Goal: Information Seeking & Learning: Check status

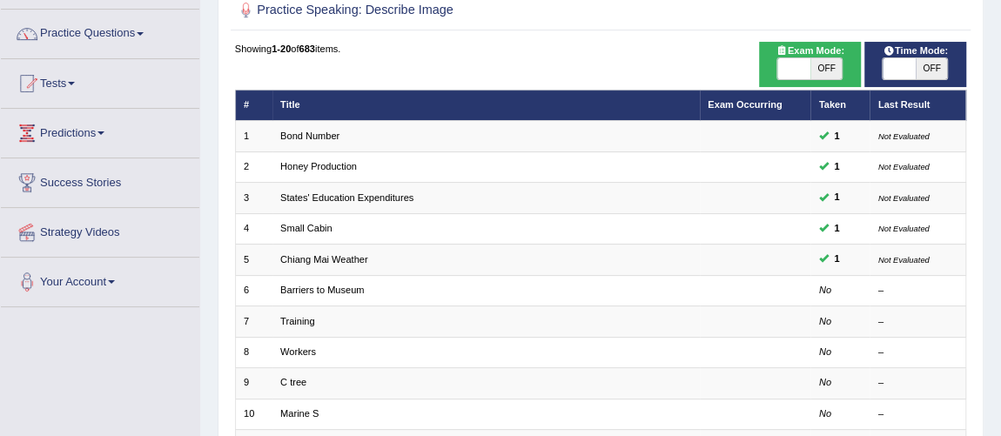
scroll to position [157, 0]
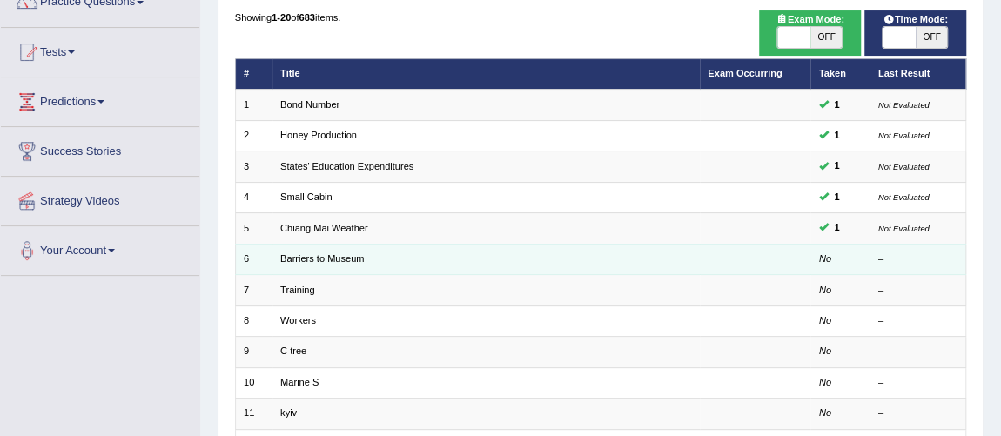
click at [659, 264] on td "Barriers to Museum" at bounding box center [485, 259] width 427 height 30
click at [358, 253] on link "Barriers to Museum" at bounding box center [322, 258] width 84 height 10
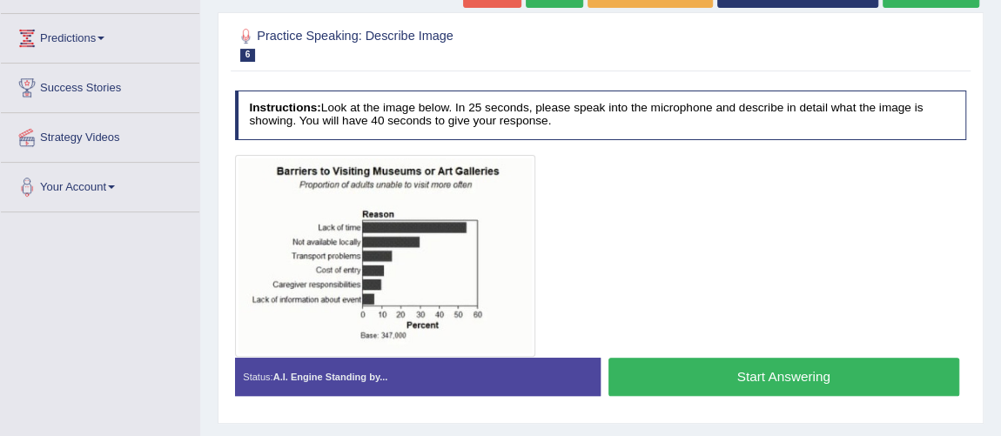
scroll to position [252, 0]
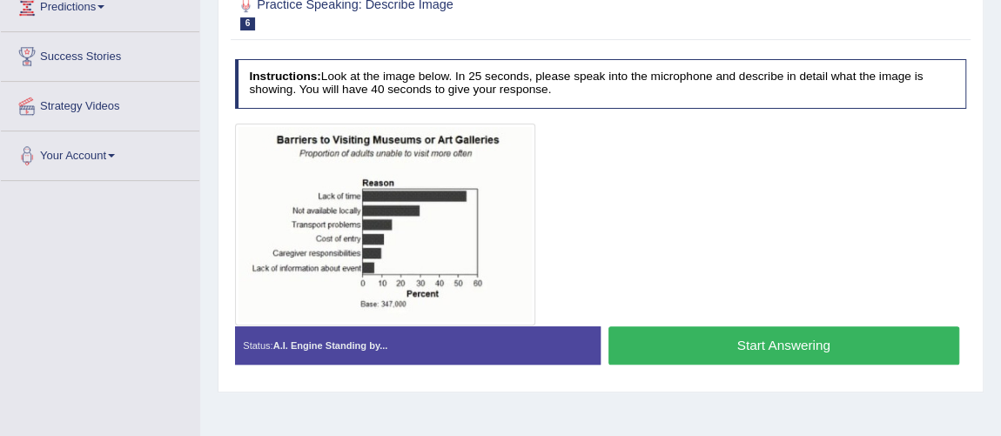
click at [719, 345] on button "Start Answering" at bounding box center [783, 344] width 351 height 37
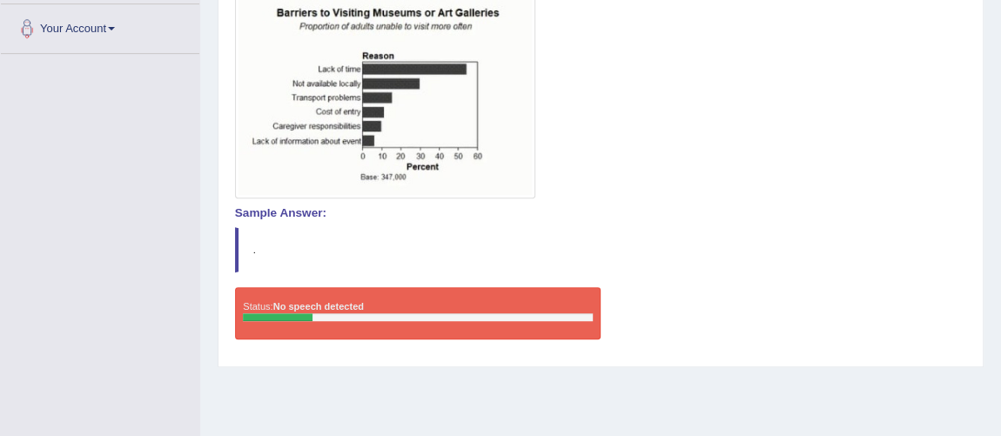
scroll to position [0, 0]
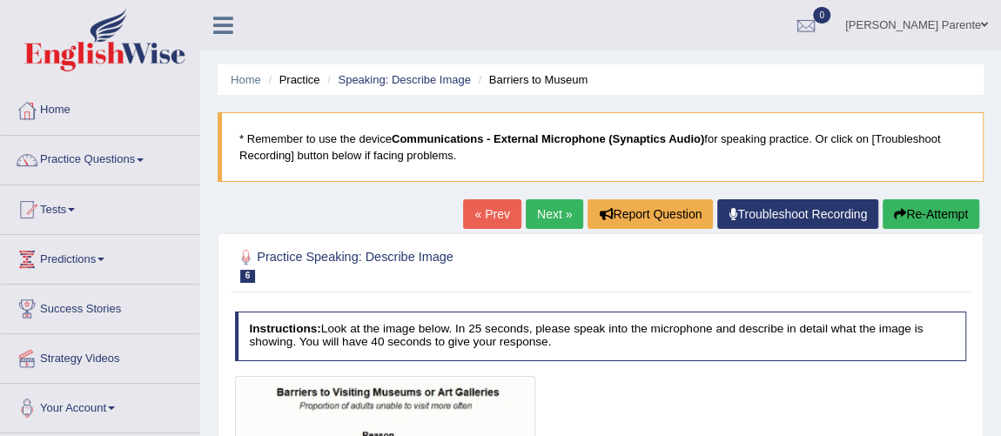
click at [927, 208] on button "Re-Attempt" at bounding box center [930, 214] width 97 height 30
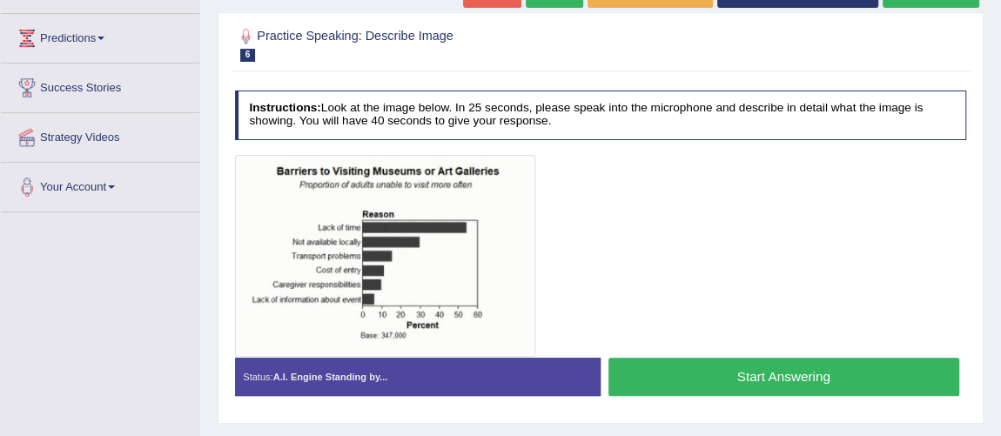
scroll to position [252, 0]
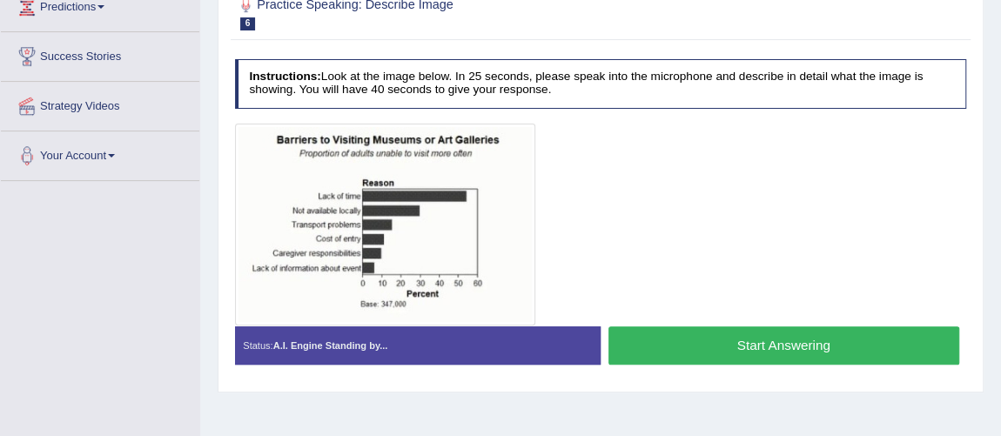
click at [725, 339] on button "Start Answering" at bounding box center [783, 344] width 351 height 37
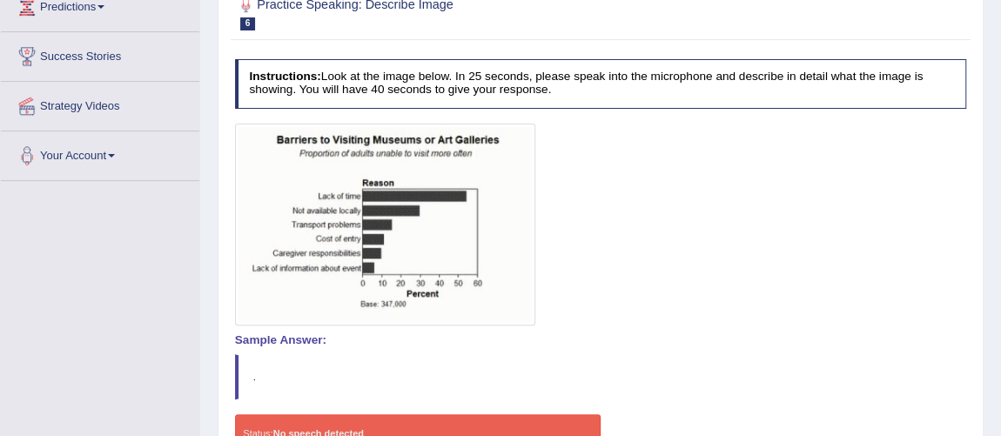
click at [331, 418] on div "Status: No speech detected" at bounding box center [417, 440] width 365 height 52
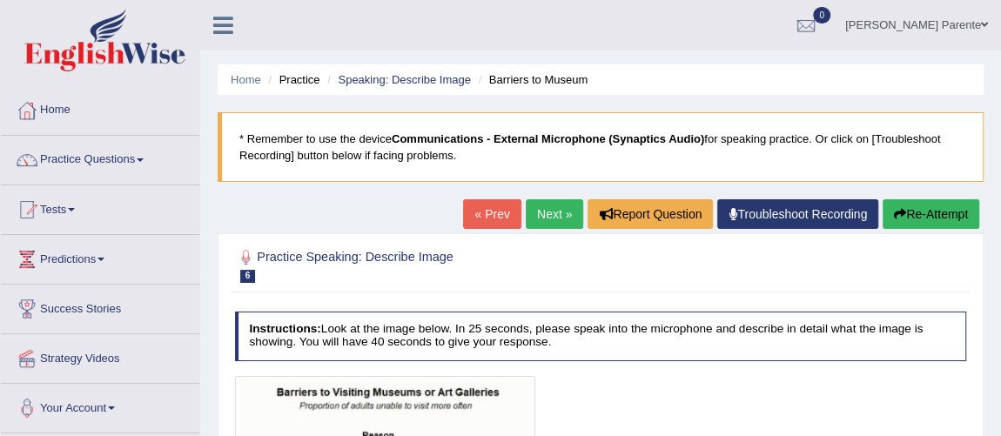
click at [52, 133] on li "Home" at bounding box center [100, 111] width 198 height 50
click at [759, 211] on link "Troubleshoot Recording" at bounding box center [797, 214] width 161 height 30
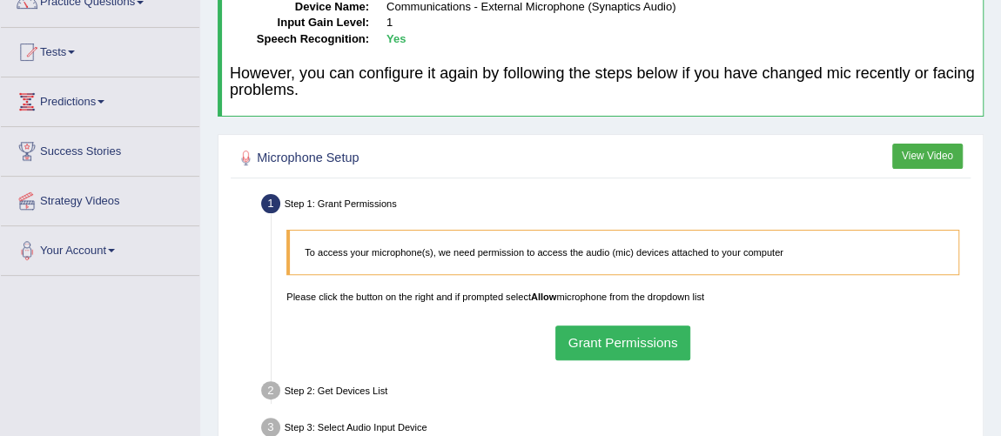
scroll to position [190, 0]
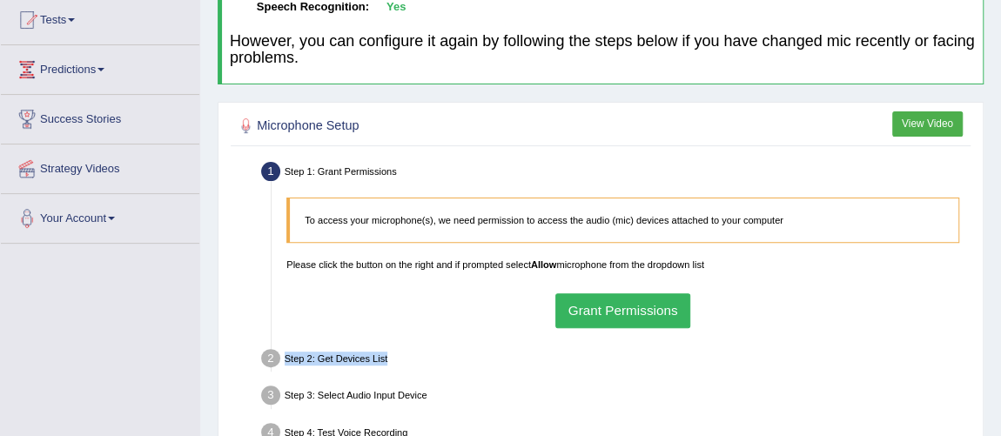
drag, startPoint x: 624, startPoint y: 332, endPoint x: 644, endPoint y: 317, distance: 25.4
click at [644, 317] on ul "Step 1: Grant Permissions To access your microphone(s), we need permission to a…" at bounding box center [601, 340] width 732 height 367
click at [644, 317] on button "Grant Permissions" at bounding box center [622, 310] width 135 height 34
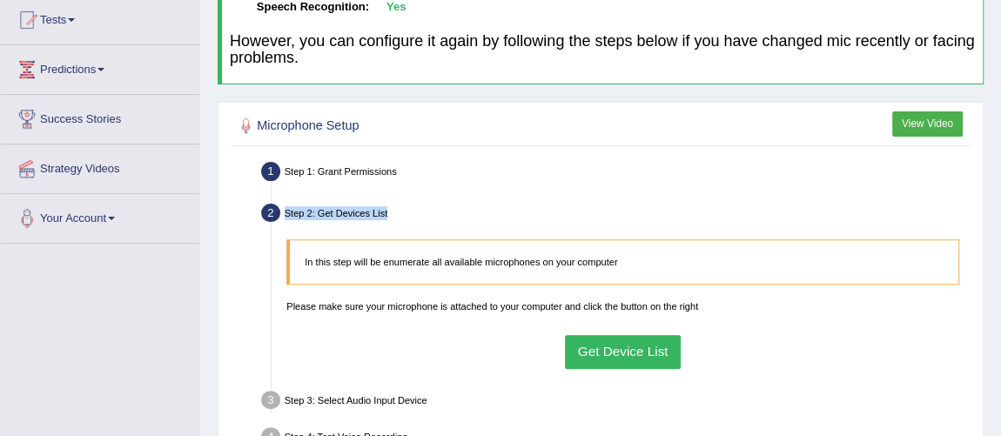
click at [630, 338] on button "Get Device List" at bounding box center [623, 352] width 116 height 34
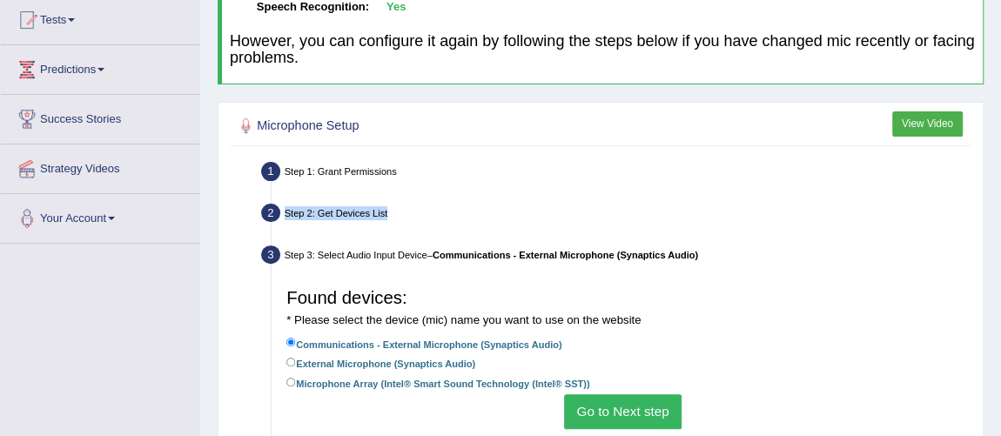
click at [626, 405] on button "Go to Next step" at bounding box center [622, 411] width 117 height 34
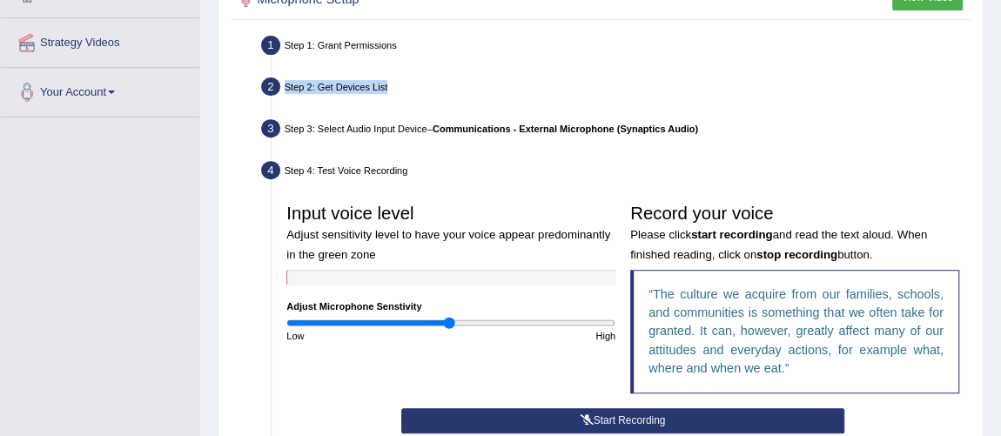
scroll to position [347, 0]
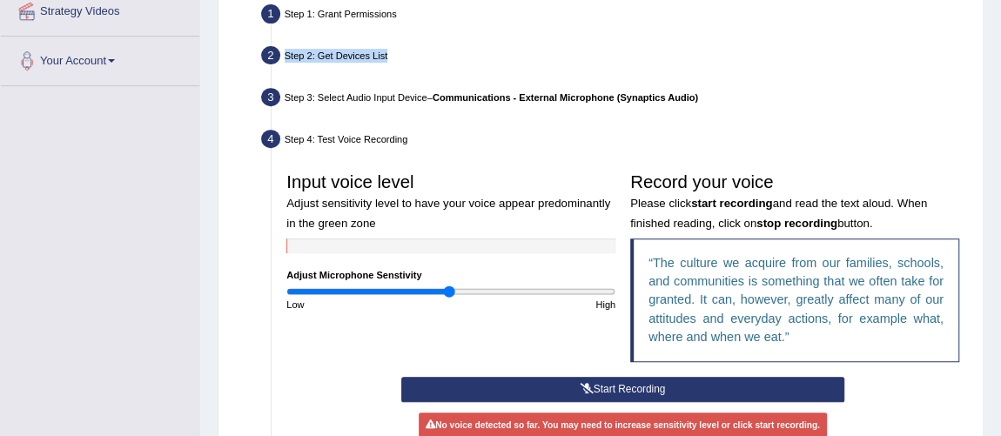
click at [682, 388] on button "Start Recording" at bounding box center [622, 389] width 443 height 25
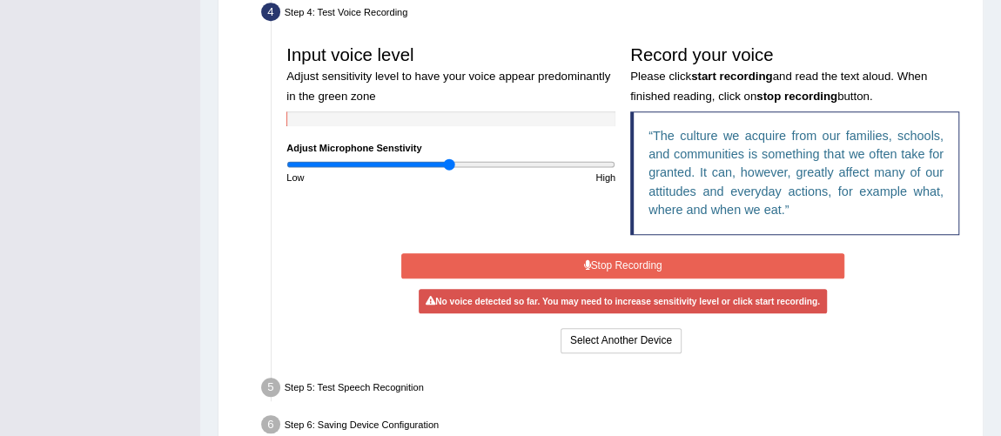
scroll to position [506, 0]
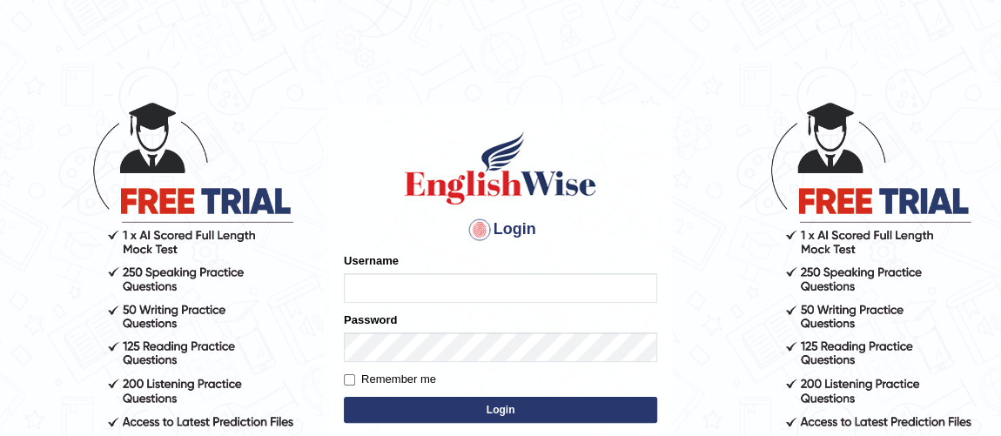
type input "Ferschmall"
click at [570, 412] on button "Login" at bounding box center [500, 410] width 313 height 26
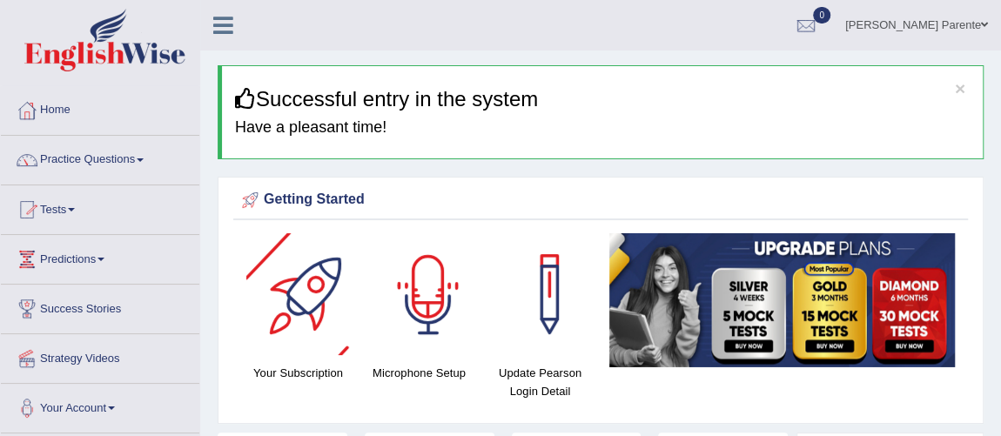
click at [439, 313] on div at bounding box center [428, 294] width 122 height 122
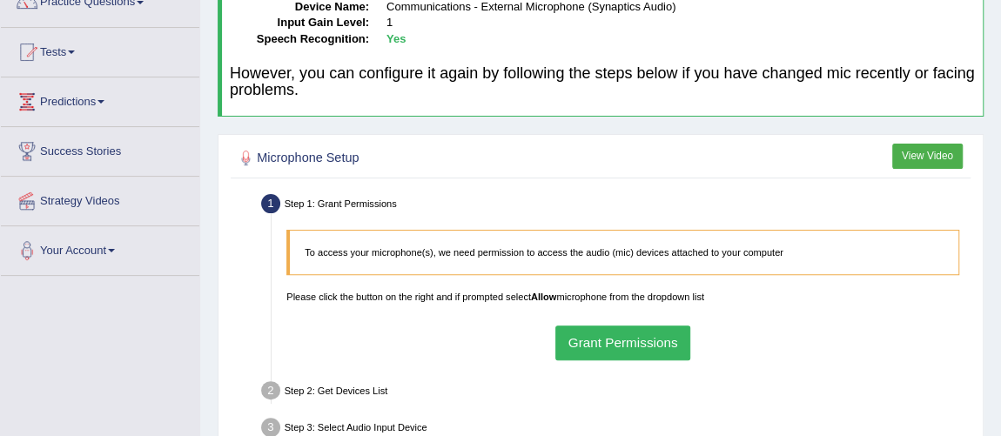
scroll to position [190, 0]
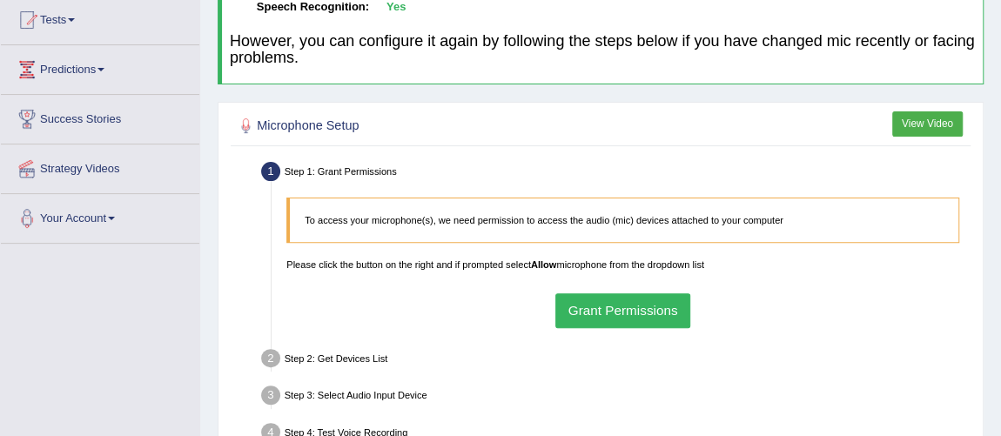
click at [594, 317] on button "Grant Permissions" at bounding box center [622, 310] width 135 height 34
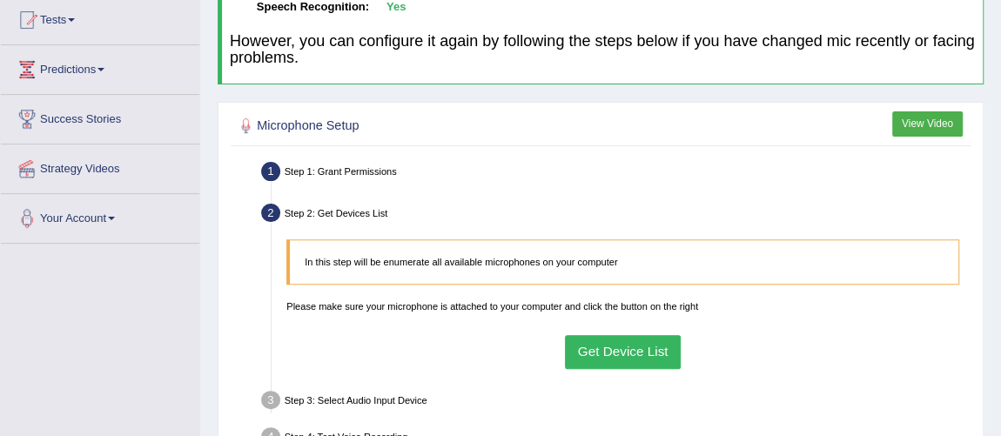
click at [606, 350] on button "Get Device List" at bounding box center [623, 352] width 116 height 34
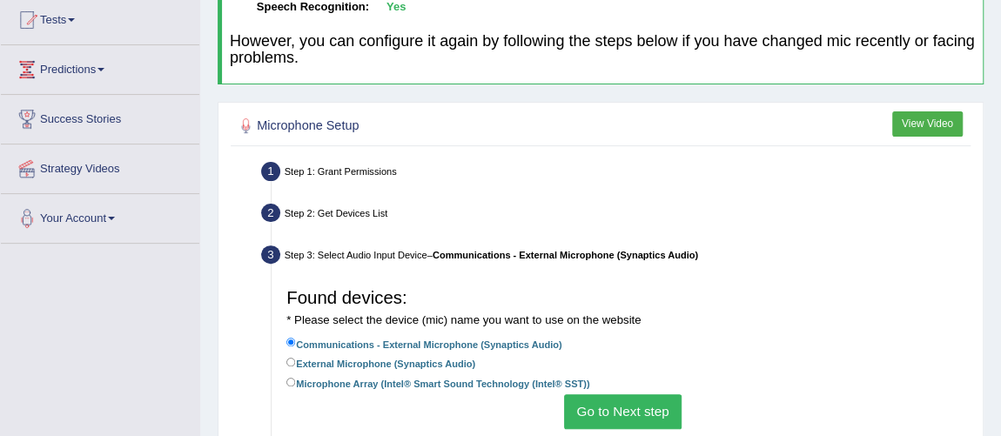
click at [658, 395] on button "Go to Next step" at bounding box center [622, 411] width 117 height 34
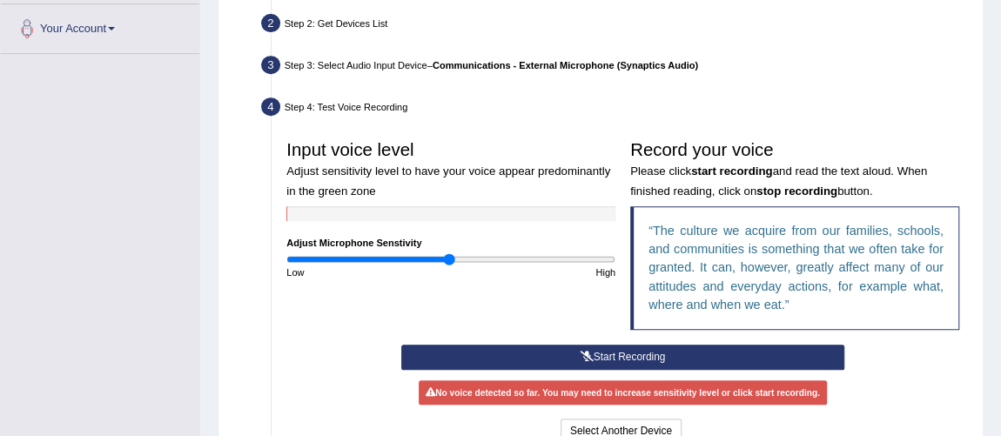
scroll to position [411, 0]
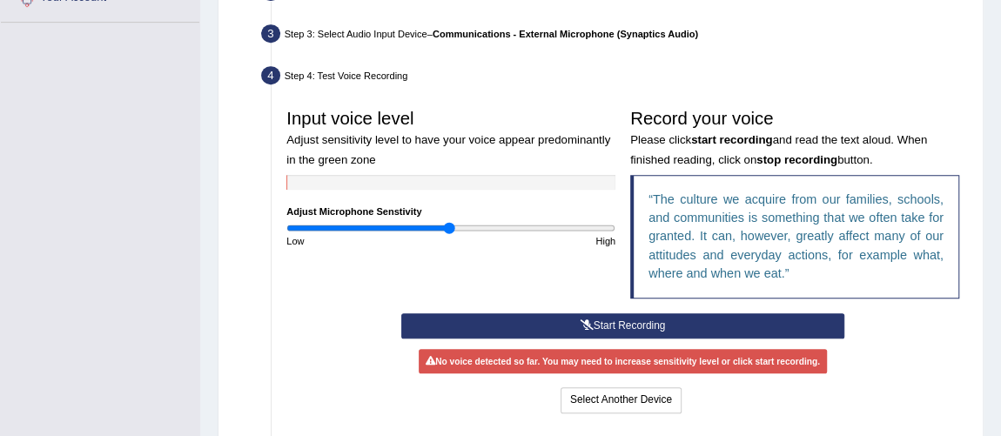
click at [646, 317] on button "Start Recording" at bounding box center [622, 325] width 443 height 25
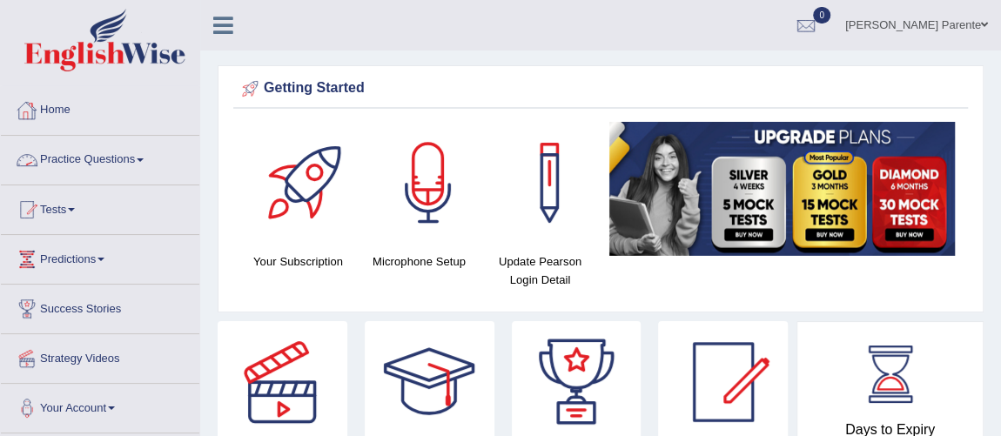
click at [127, 162] on link "Practice Questions" at bounding box center [100, 158] width 198 height 44
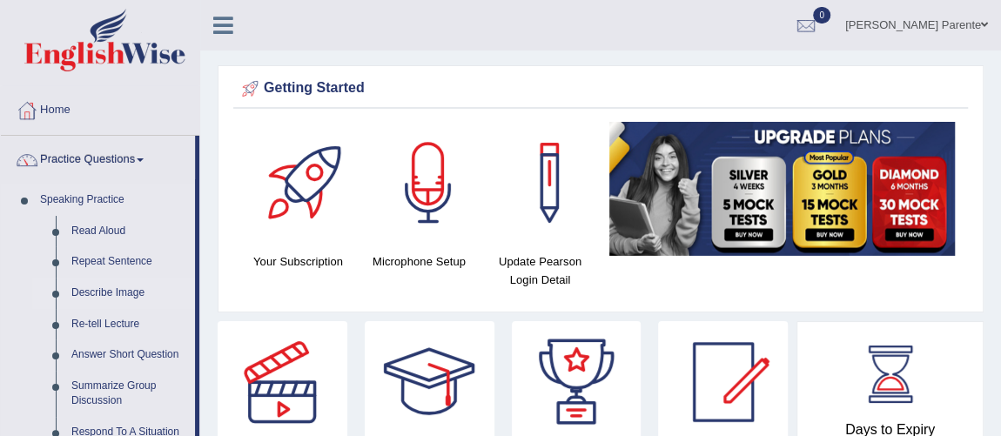
click at [103, 285] on link "Describe Image" at bounding box center [129, 293] width 131 height 31
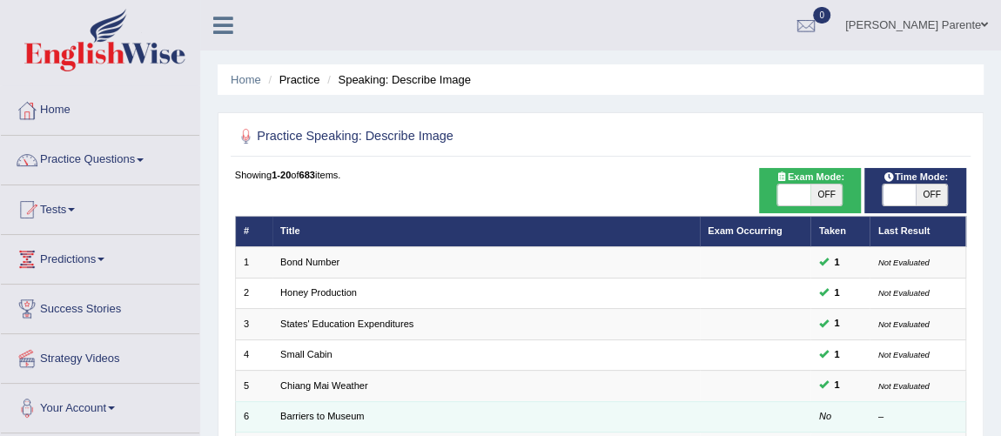
click at [706, 410] on td at bounding box center [755, 416] width 111 height 30
click at [321, 414] on link "Barriers to Museum" at bounding box center [322, 416] width 84 height 10
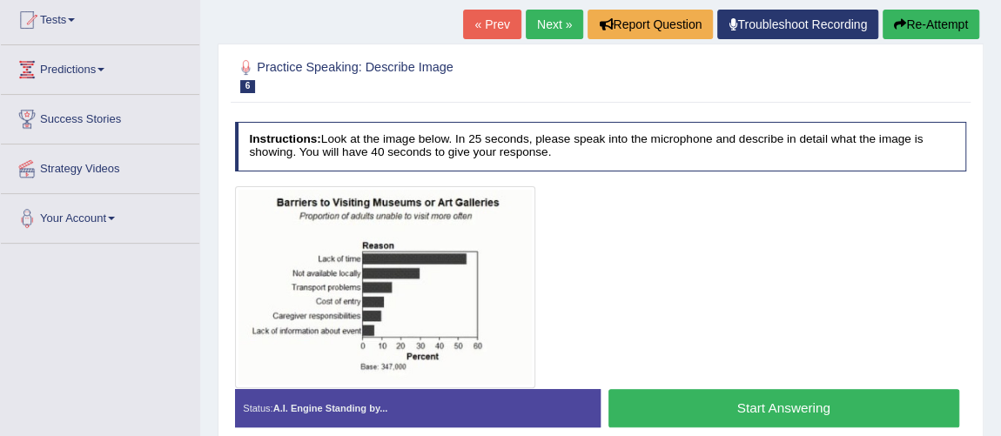
scroll to position [221, 0]
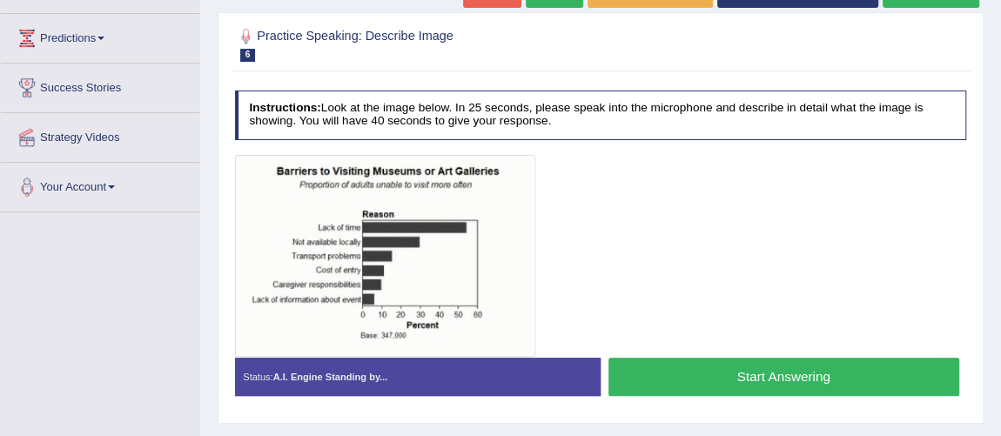
click at [840, 371] on button "Start Answering" at bounding box center [783, 376] width 351 height 37
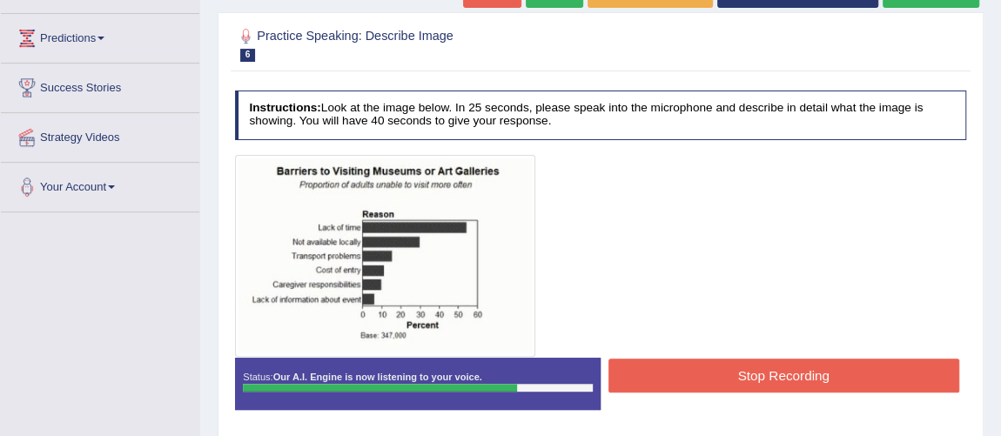
click at [840, 371] on button "Stop Recording" at bounding box center [783, 375] width 351 height 34
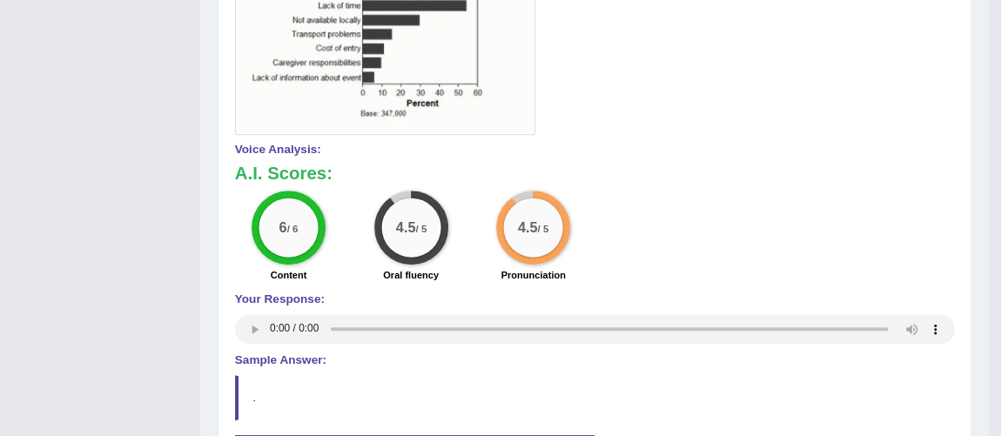
scroll to position [61, 0]
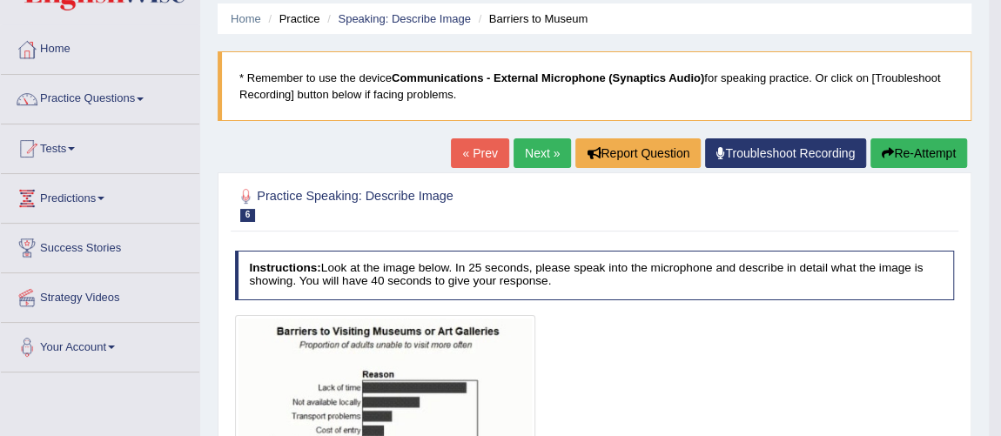
click at [519, 151] on link "Next »" at bounding box center [541, 153] width 57 height 30
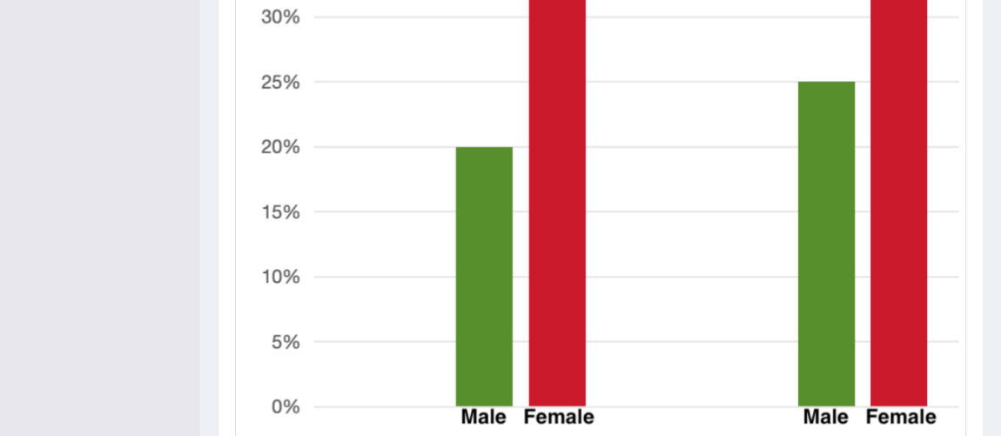
scroll to position [736, 0]
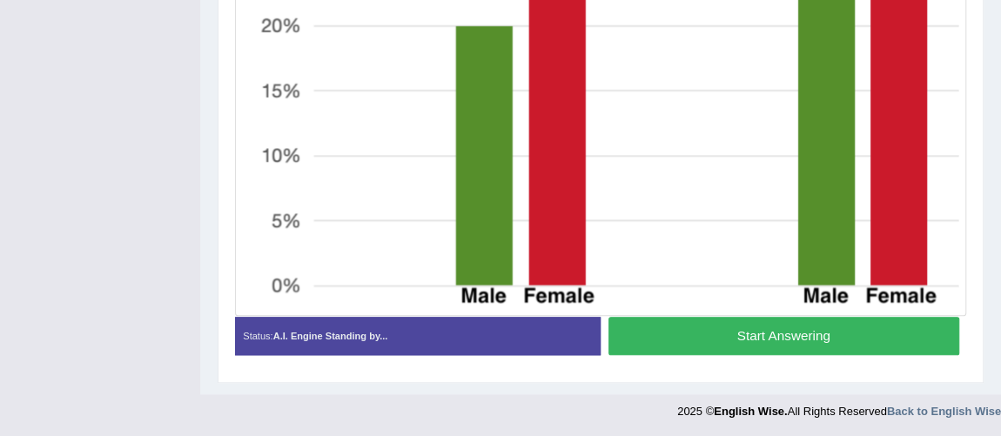
click at [894, 330] on button "Start Answering" at bounding box center [783, 335] width 351 height 37
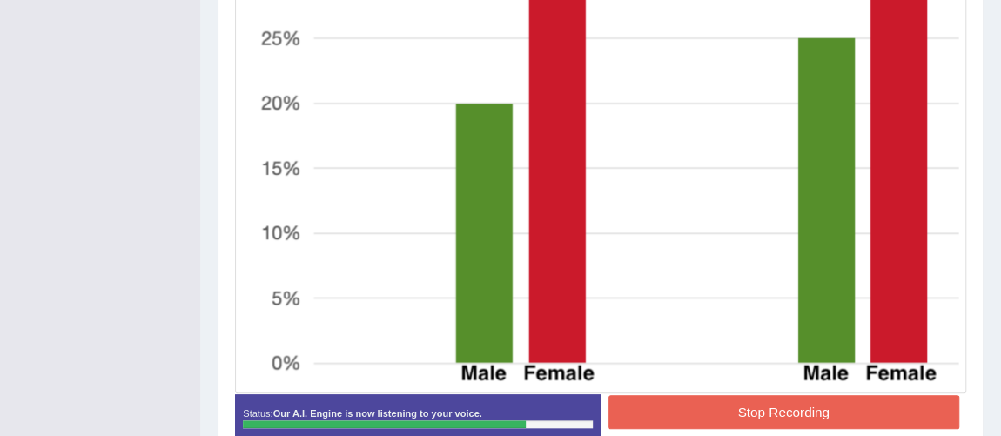
scroll to position [750, 0]
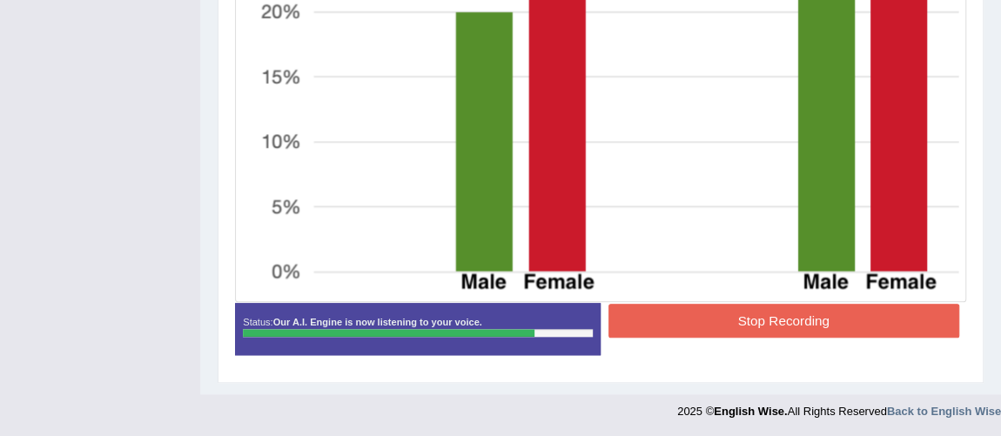
click at [853, 310] on button "Stop Recording" at bounding box center [783, 321] width 351 height 34
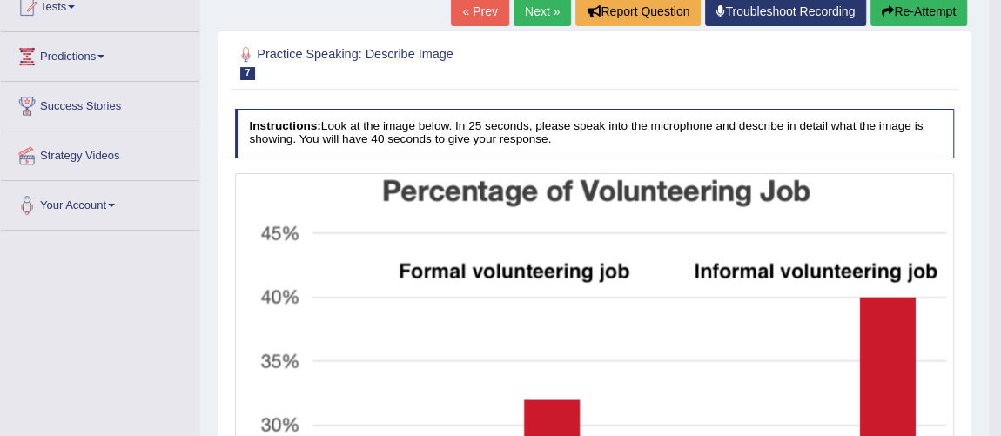
scroll to position [131, 0]
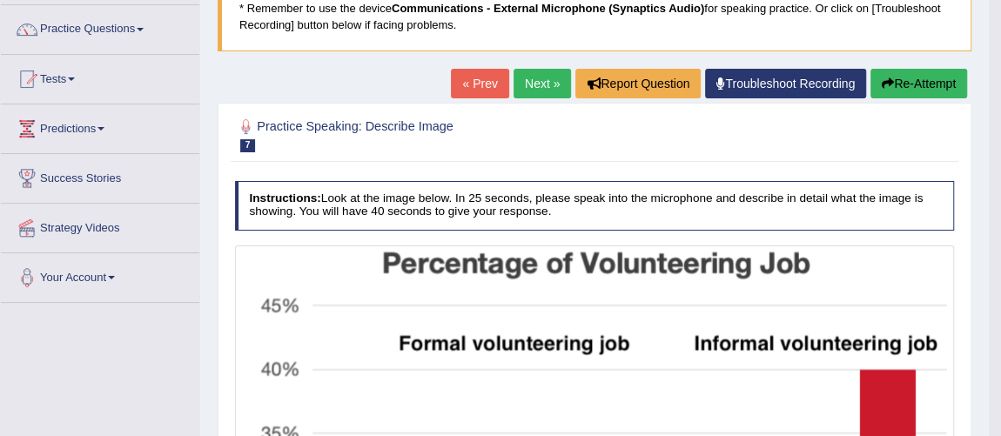
click at [531, 79] on link "Next »" at bounding box center [541, 84] width 57 height 30
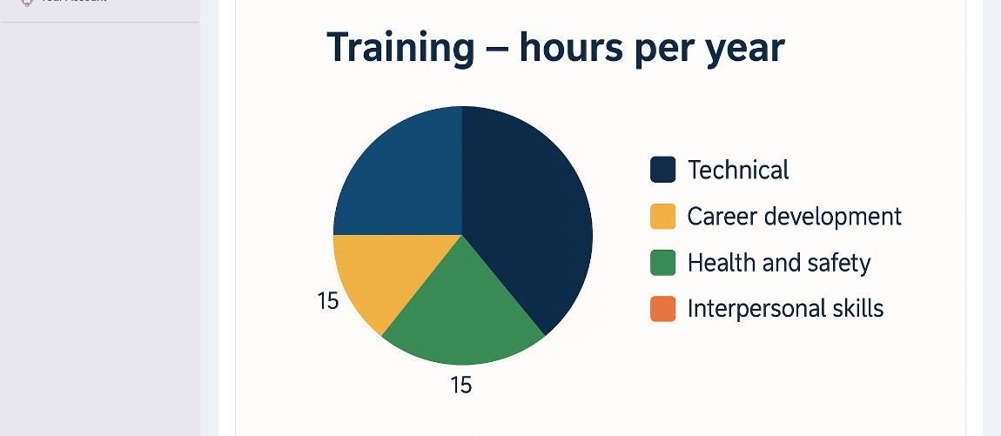
scroll to position [443, 0]
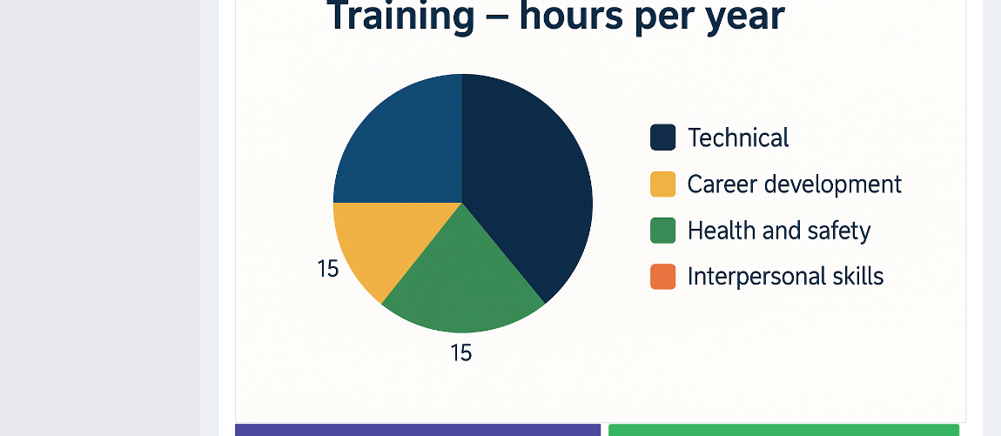
click at [849, 427] on button "Start Answering" at bounding box center [783, 442] width 351 height 37
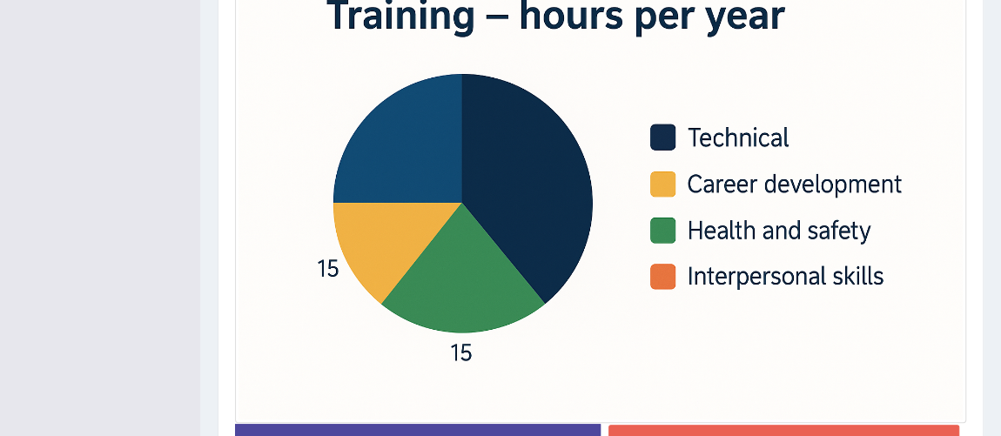
click at [849, 427] on button "Stop Recording" at bounding box center [783, 442] width 351 height 34
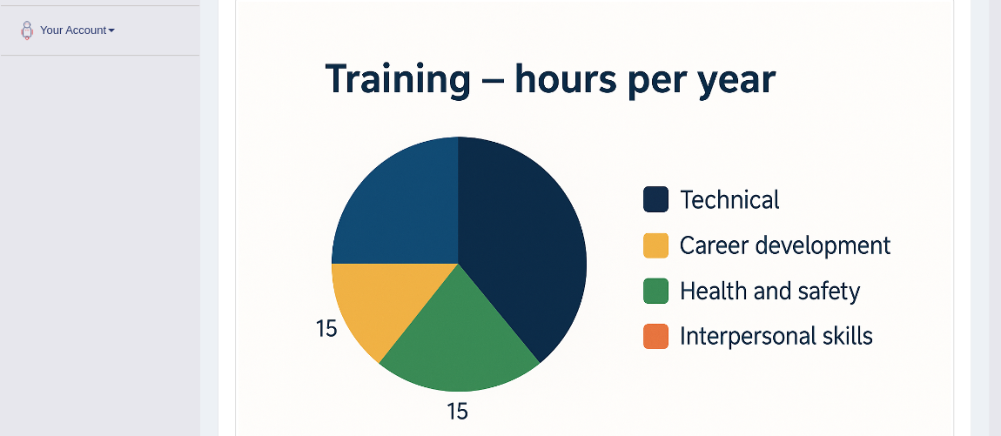
scroll to position [0, 0]
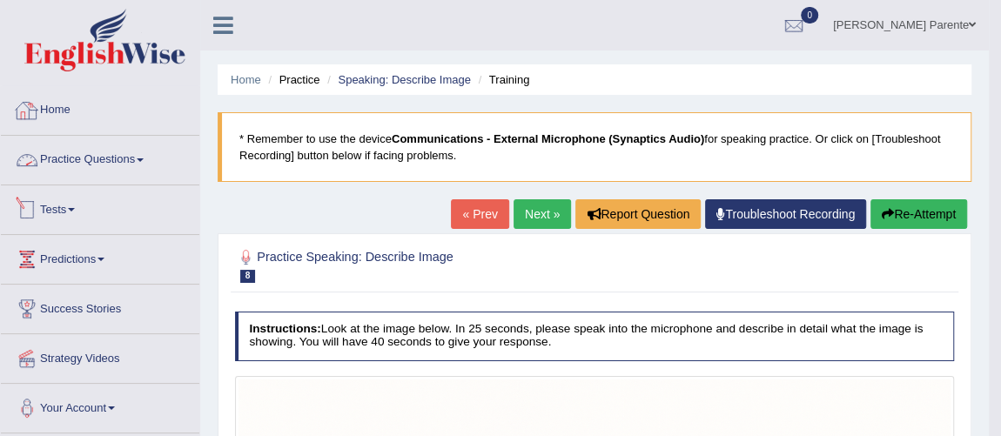
click at [88, 171] on link "Practice Questions" at bounding box center [100, 158] width 198 height 44
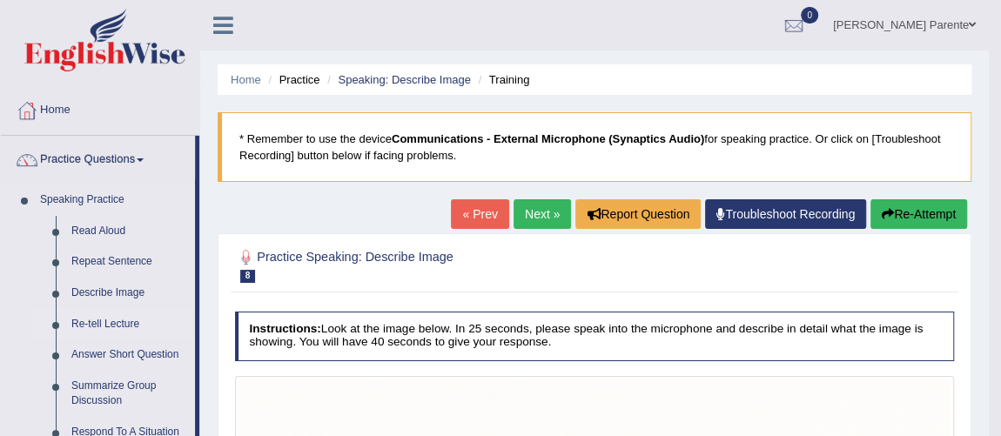
click at [130, 315] on link "Re-tell Lecture" at bounding box center [129, 324] width 131 height 31
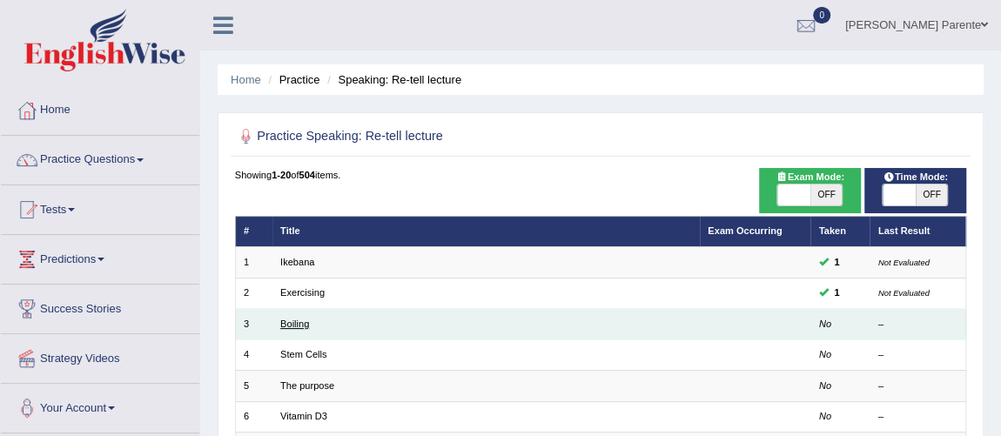
click at [289, 323] on link "Boiling" at bounding box center [294, 323] width 29 height 10
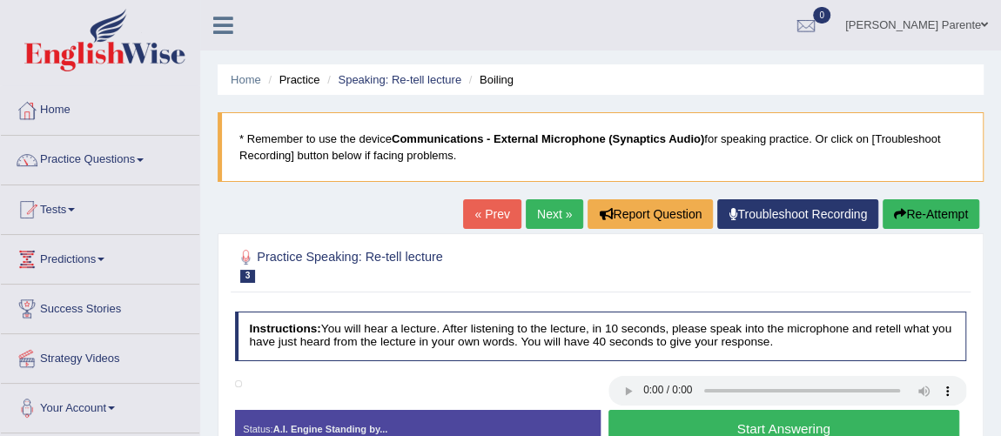
click at [644, 412] on button "Start Answering" at bounding box center [783, 428] width 351 height 37
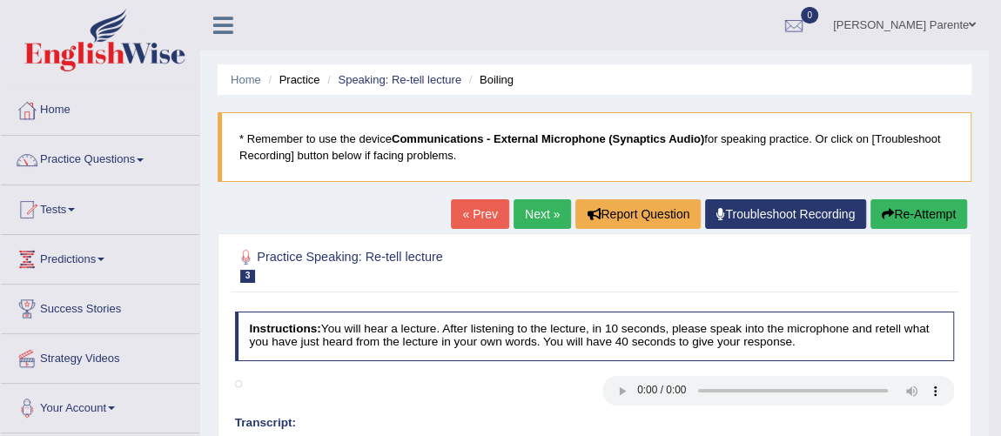
click at [513, 205] on link "Next »" at bounding box center [541, 214] width 57 height 30
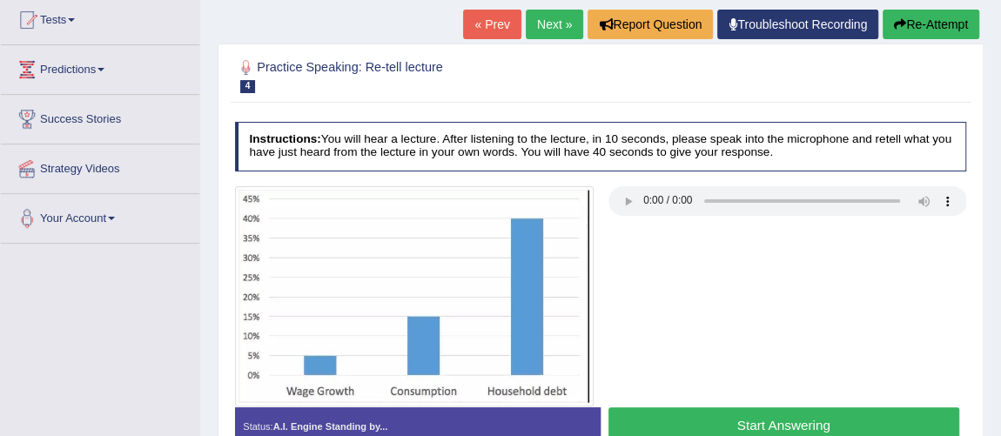
scroll to position [221, 0]
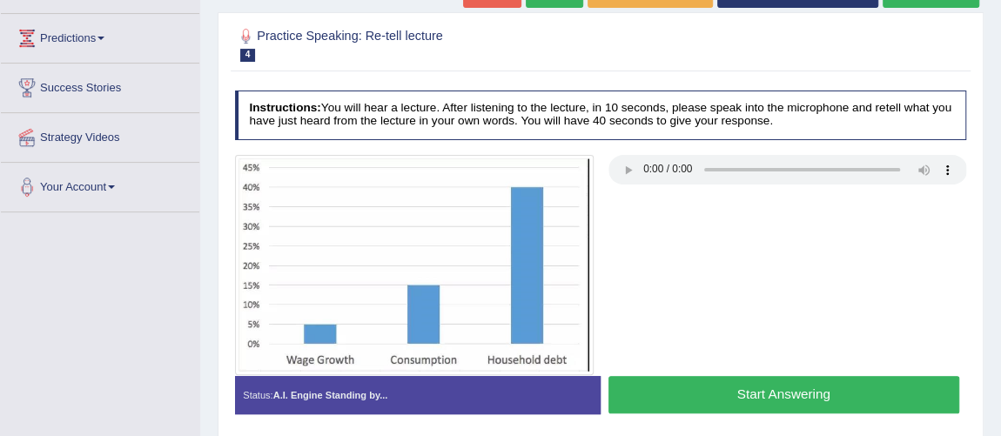
click at [749, 391] on button "Start Answering" at bounding box center [783, 394] width 351 height 37
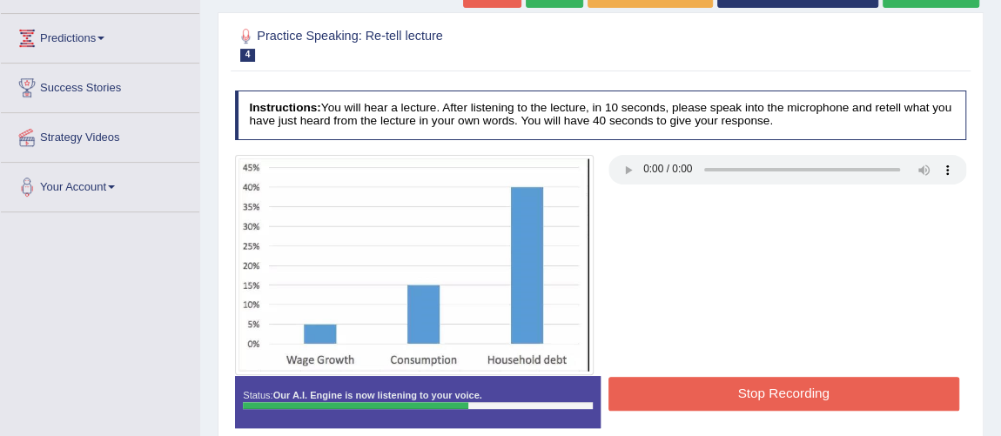
click at [749, 391] on button "Stop Recording" at bounding box center [783, 394] width 351 height 34
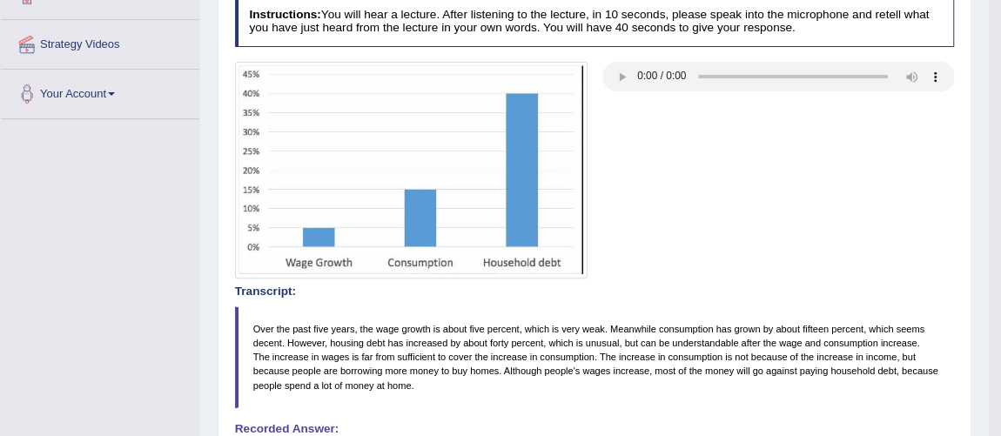
scroll to position [0, 0]
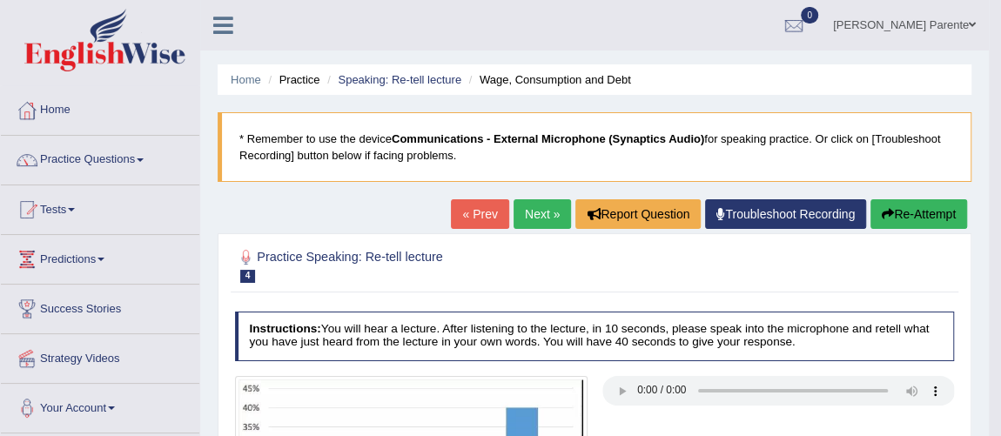
click at [529, 201] on link "Next »" at bounding box center [541, 214] width 57 height 30
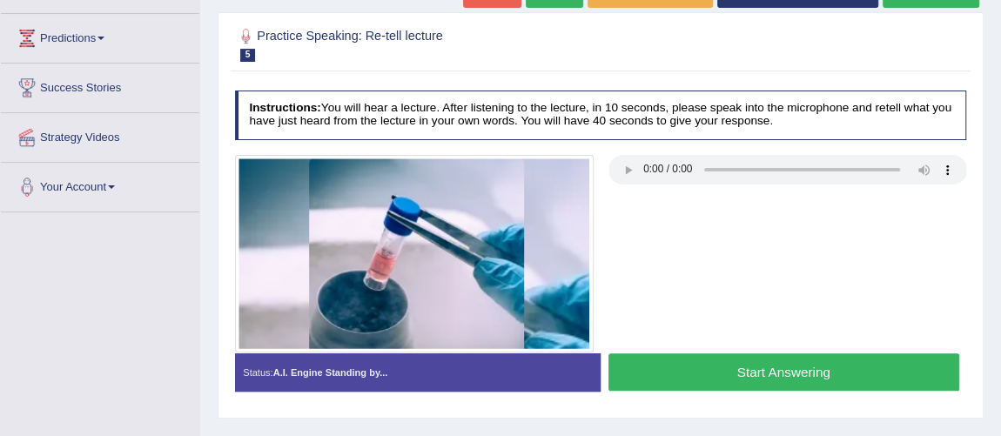
scroll to position [252, 0]
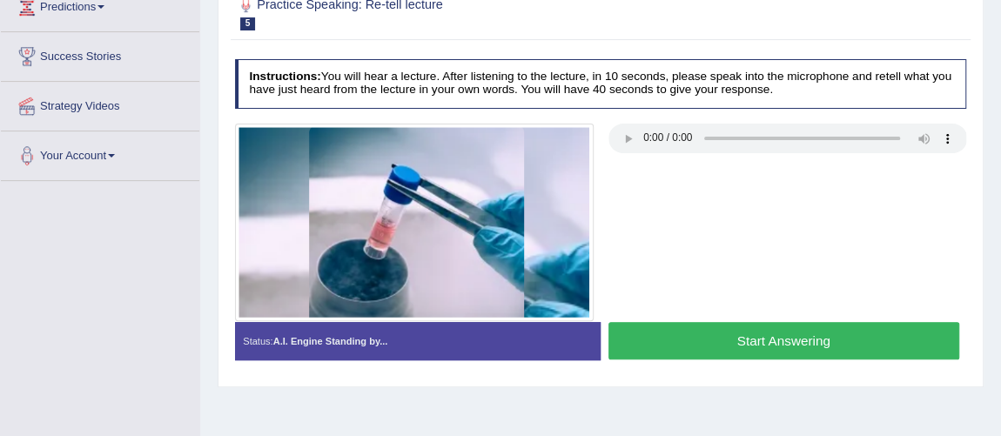
click at [682, 329] on button "Start Answering" at bounding box center [783, 340] width 351 height 37
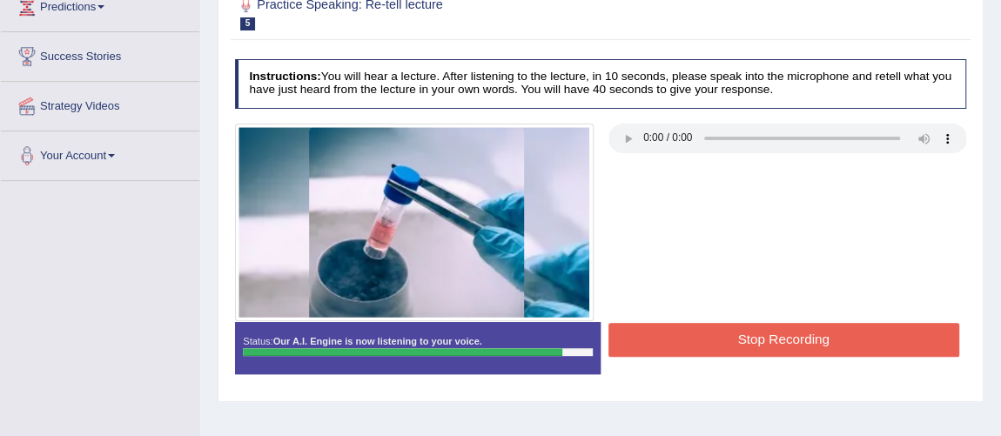
click at [682, 329] on button "Stop Recording" at bounding box center [783, 340] width 351 height 34
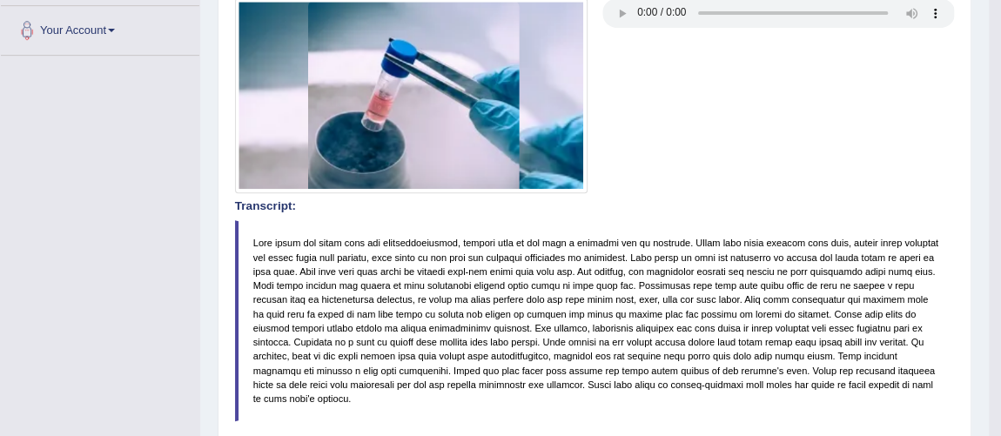
scroll to position [0, 0]
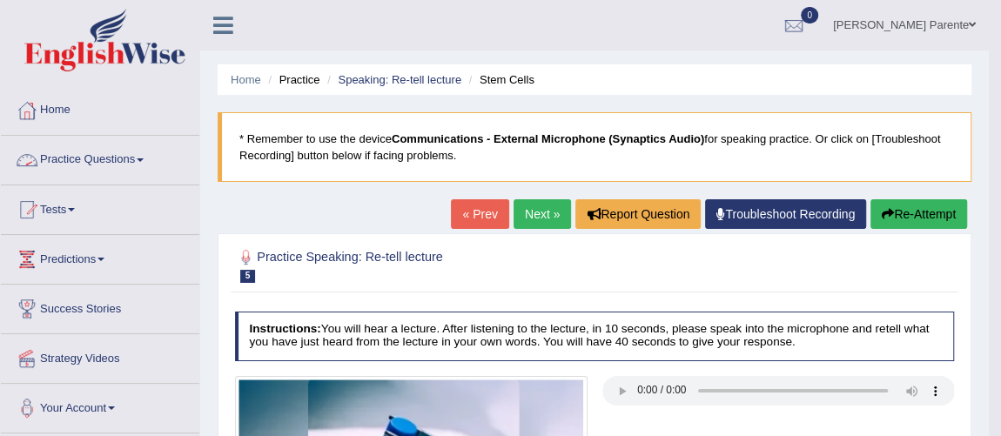
click at [80, 147] on link "Practice Questions" at bounding box center [100, 158] width 198 height 44
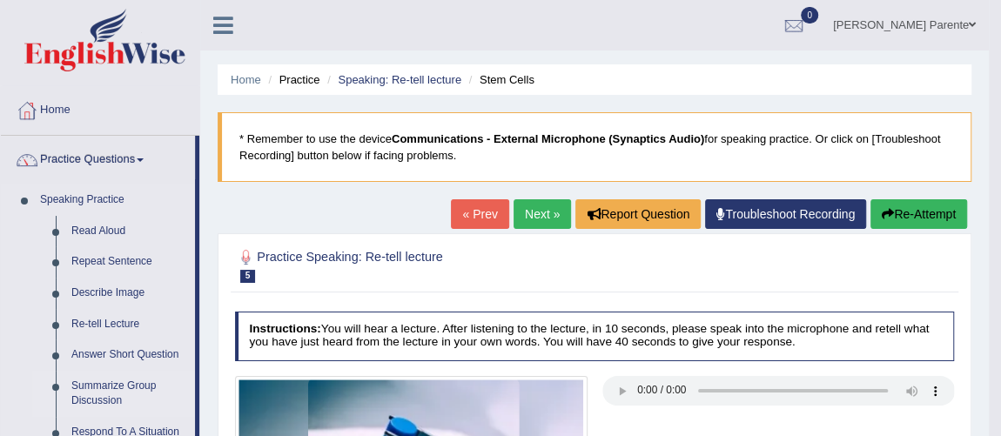
click at [101, 383] on link "Summarize Group Discussion" at bounding box center [129, 394] width 131 height 46
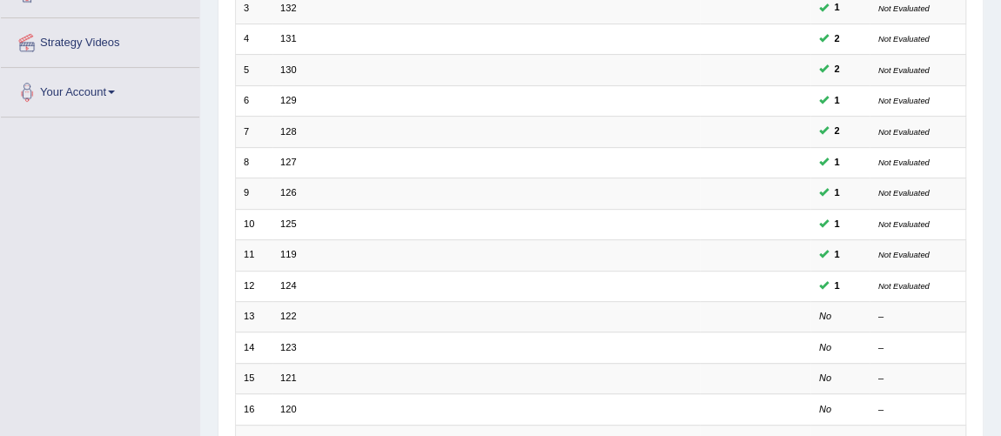
scroll to position [347, 0]
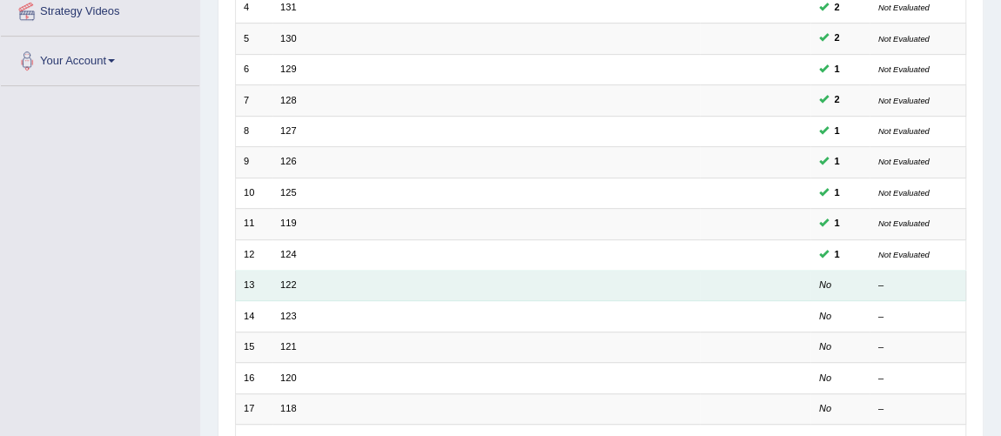
click at [710, 283] on td at bounding box center [755, 286] width 111 height 30
click at [293, 279] on link "122" at bounding box center [288, 284] width 16 height 10
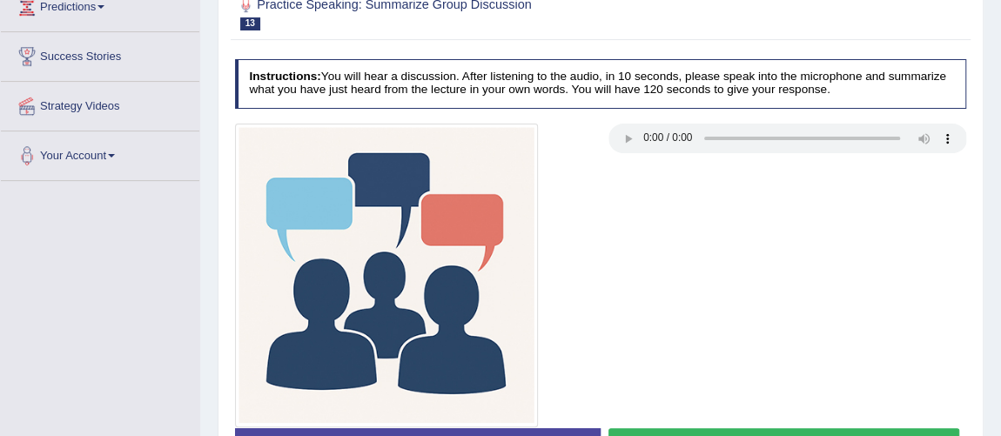
scroll to position [285, 0]
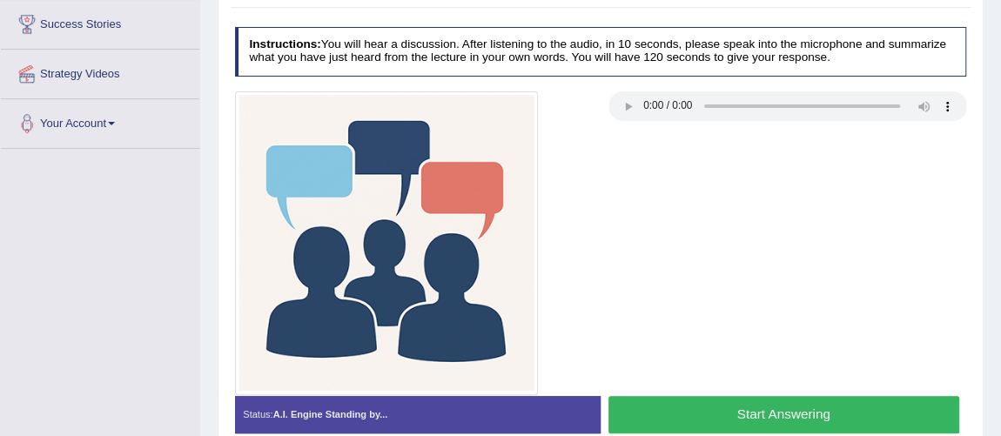
click at [878, 420] on button "Start Answering" at bounding box center [783, 414] width 351 height 37
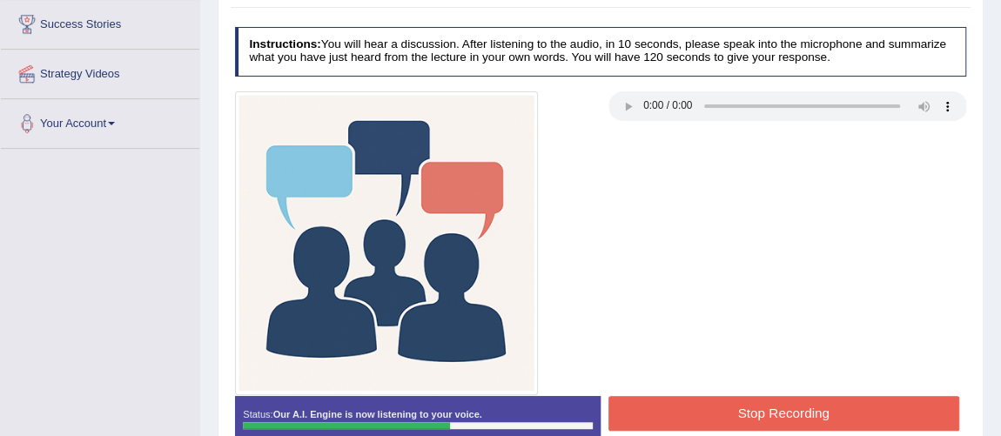
click at [878, 420] on button "Stop Recording" at bounding box center [783, 413] width 351 height 34
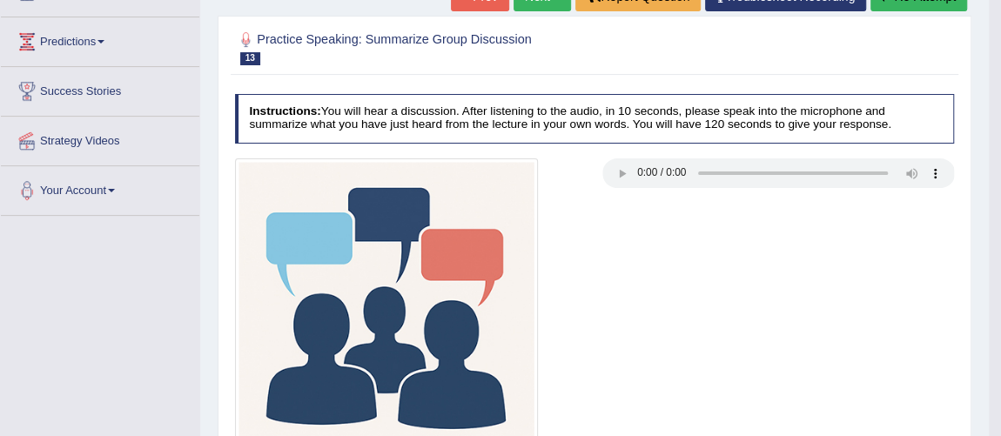
scroll to position [0, 0]
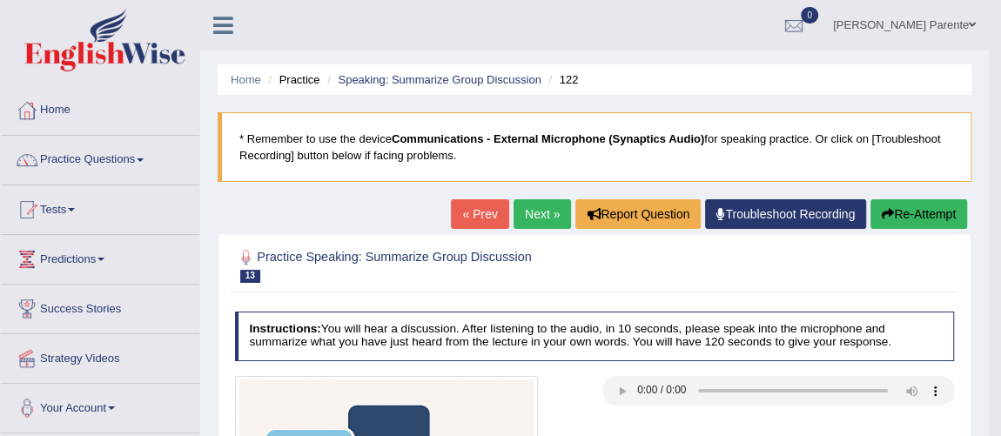
click at [532, 204] on link "Next »" at bounding box center [541, 214] width 57 height 30
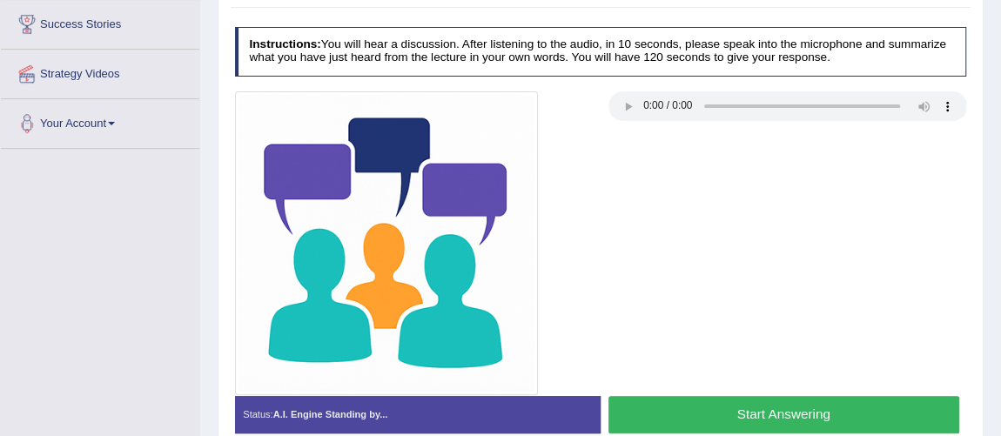
scroll to position [316, 0]
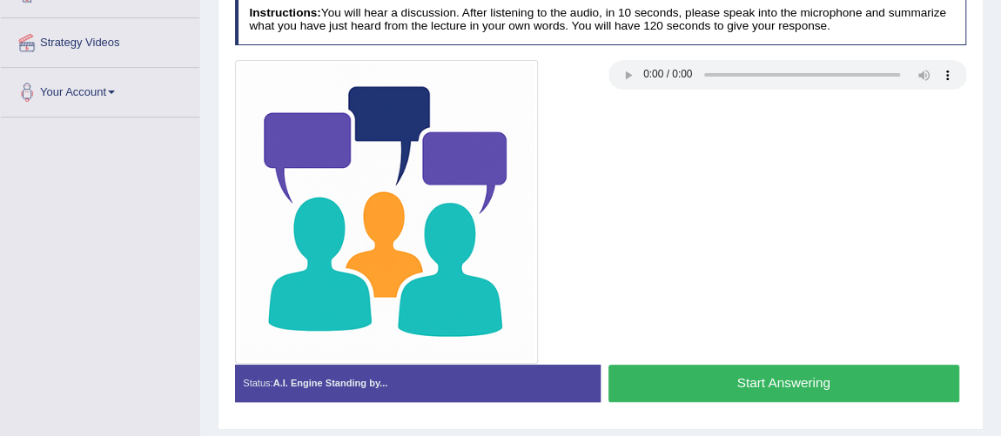
click at [794, 378] on button "Start Answering" at bounding box center [783, 383] width 351 height 37
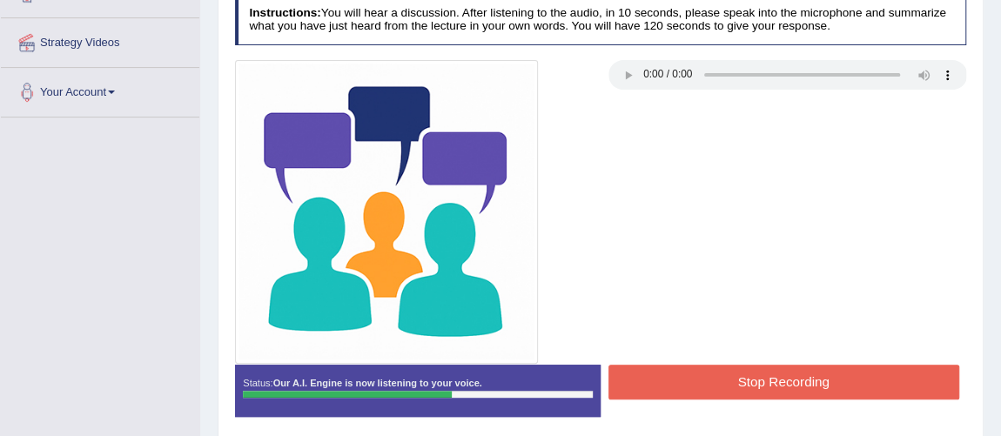
click at [794, 378] on button "Stop Recording" at bounding box center [783, 382] width 351 height 34
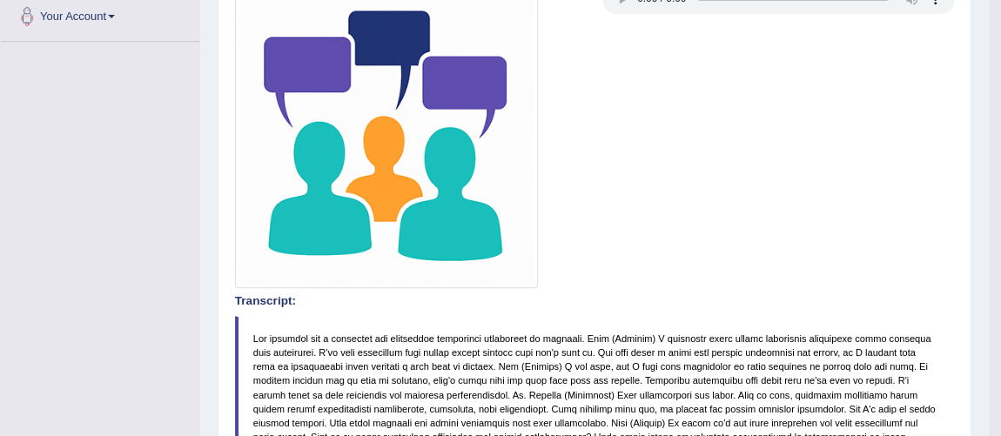
scroll to position [10, 0]
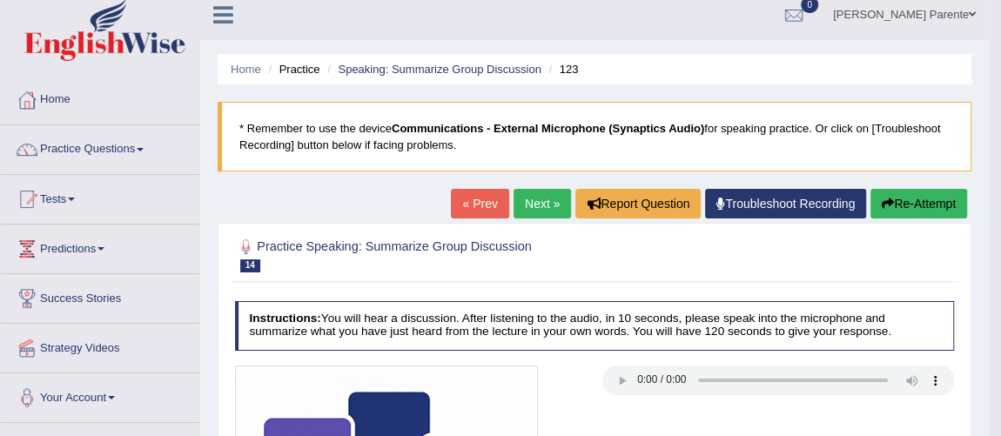
click at [74, 101] on link "Home" at bounding box center [100, 98] width 198 height 44
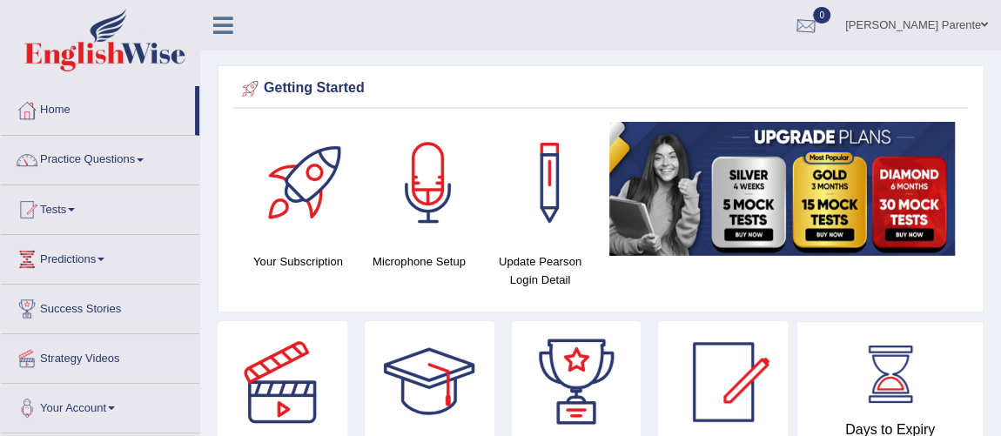
click at [807, 26] on div at bounding box center [806, 26] width 26 height 26
click at [54, 201] on link "Tests" at bounding box center [100, 207] width 198 height 44
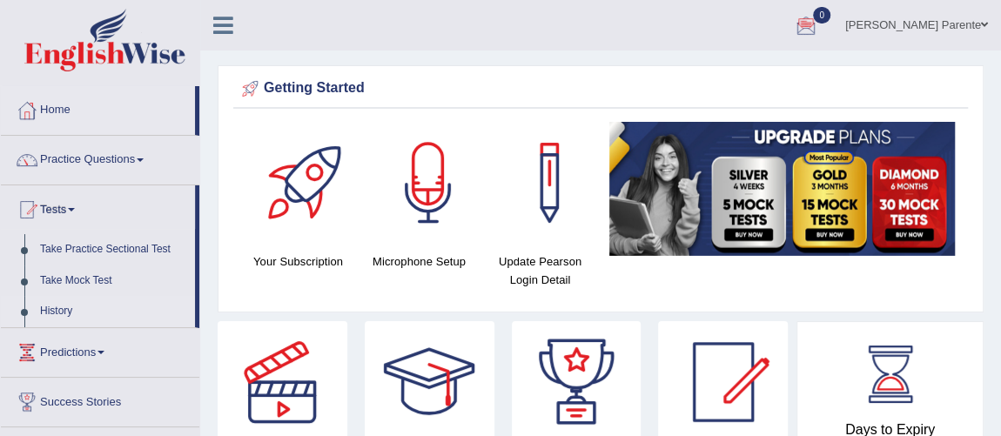
click at [69, 308] on link "History" at bounding box center [113, 311] width 163 height 31
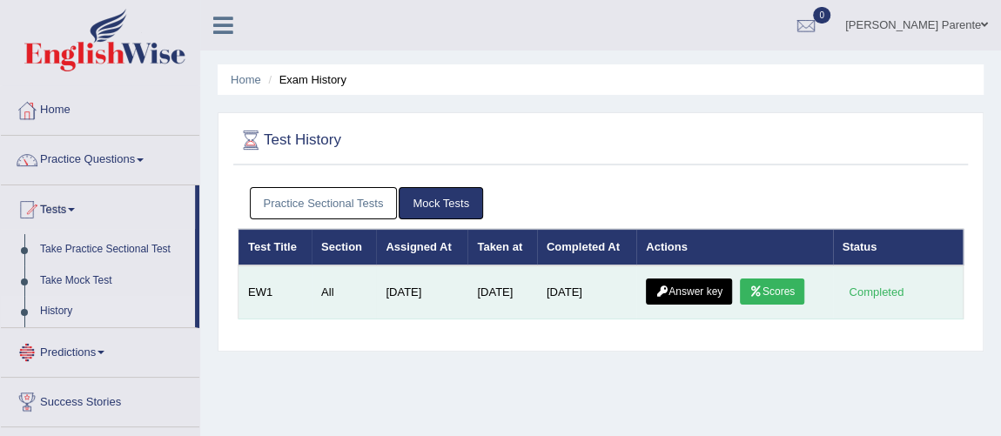
click at [772, 290] on link "Scores" at bounding box center [772, 291] width 64 height 26
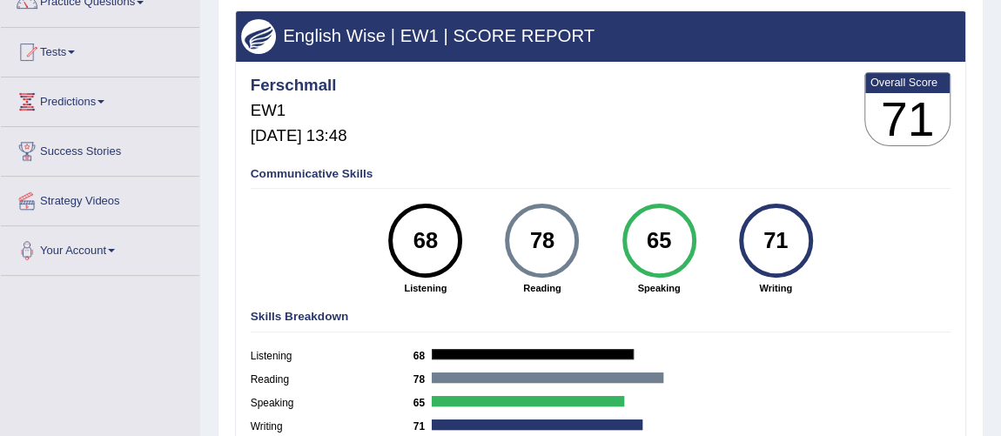
scroll to position [190, 0]
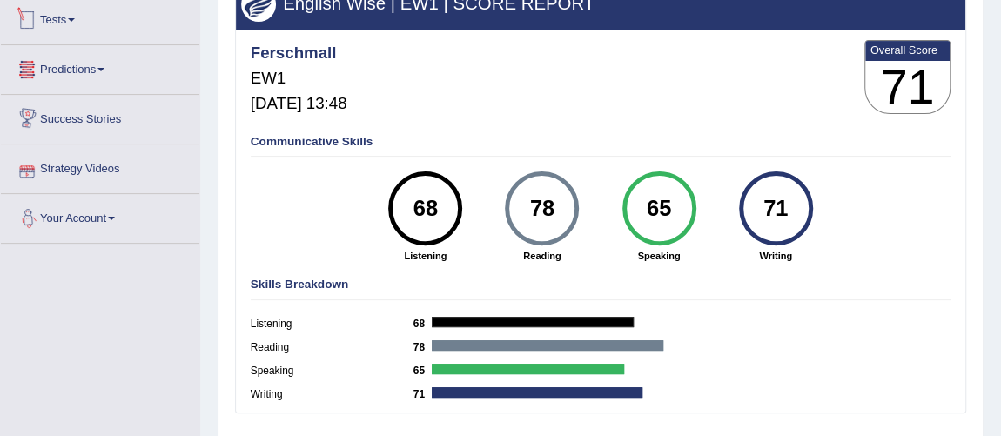
click at [72, 21] on link "Tests" at bounding box center [100, 18] width 198 height 44
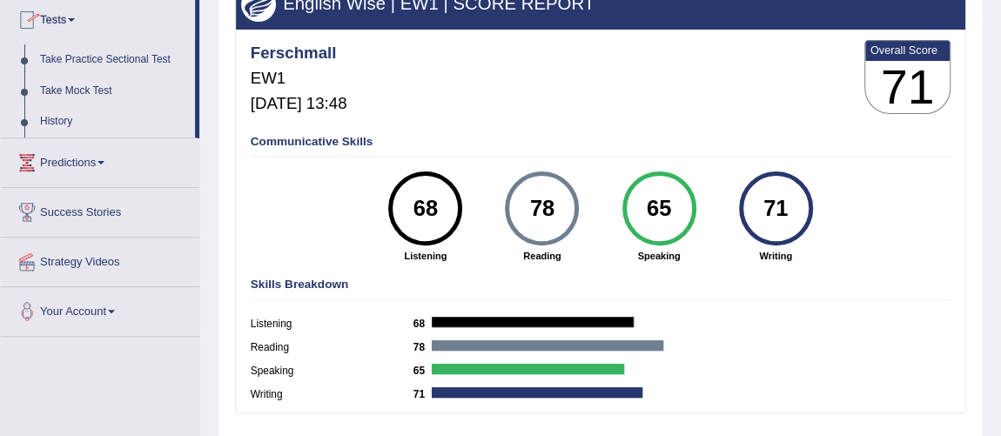
click at [69, 128] on link "History" at bounding box center [113, 121] width 163 height 31
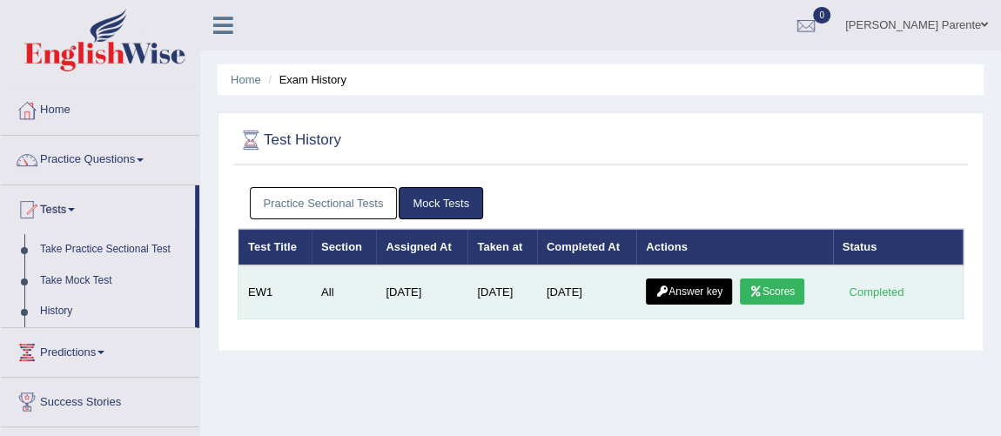
click at [689, 292] on link "Answer key" at bounding box center [689, 291] width 86 height 26
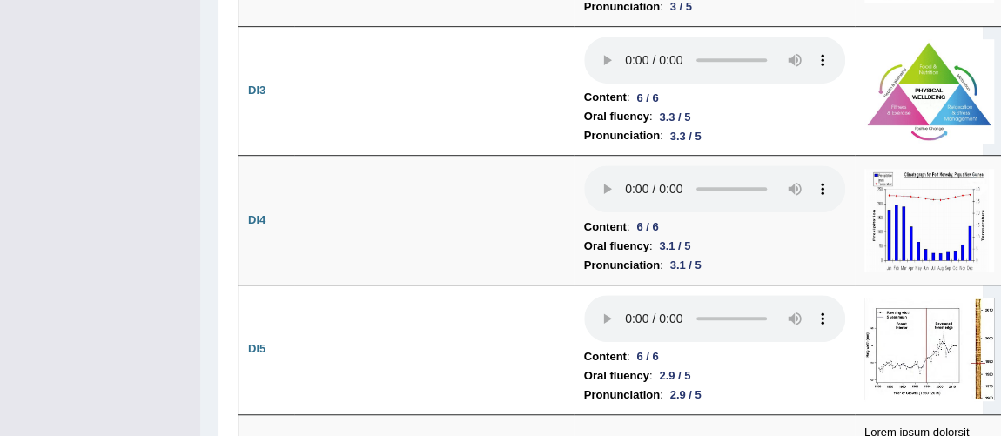
scroll to position [3775, 0]
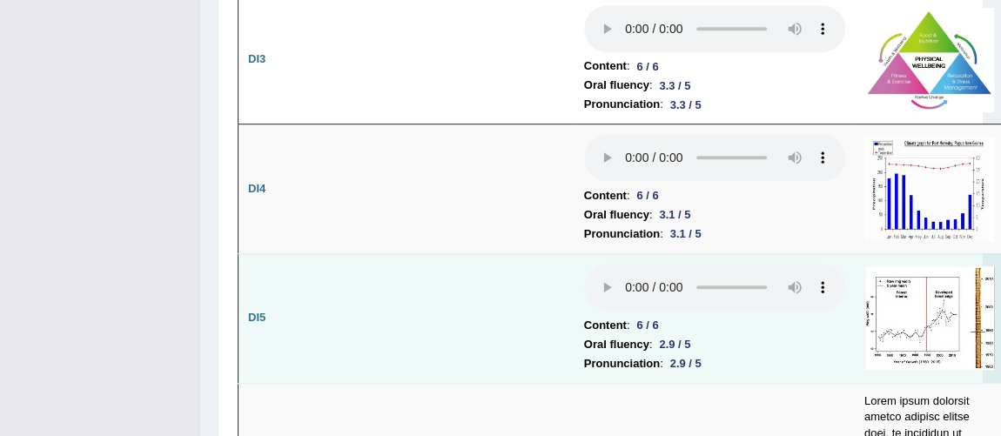
click at [940, 326] on img at bounding box center [929, 318] width 130 height 104
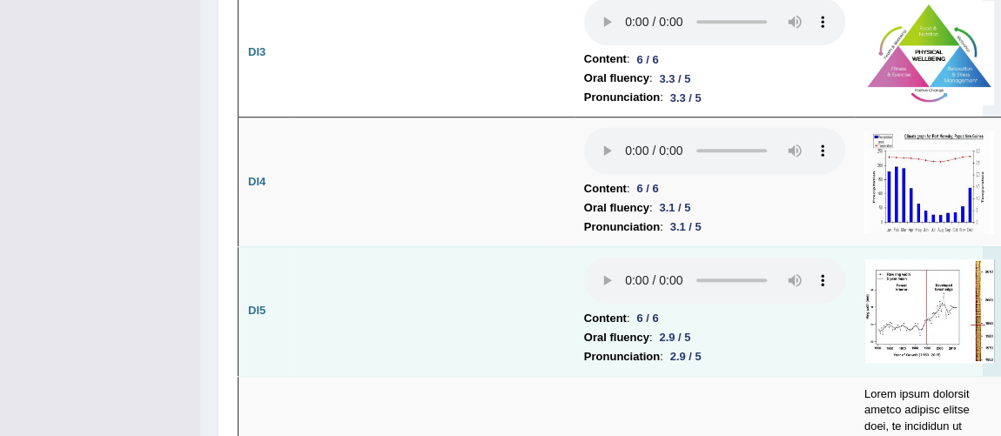
scroll to position [3786, 0]
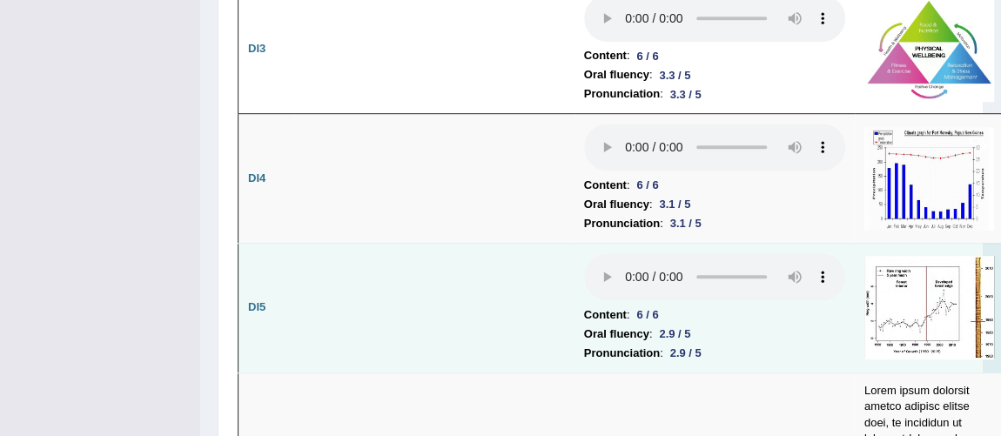
click at [928, 331] on img at bounding box center [929, 308] width 130 height 104
click at [908, 342] on img at bounding box center [929, 308] width 130 height 104
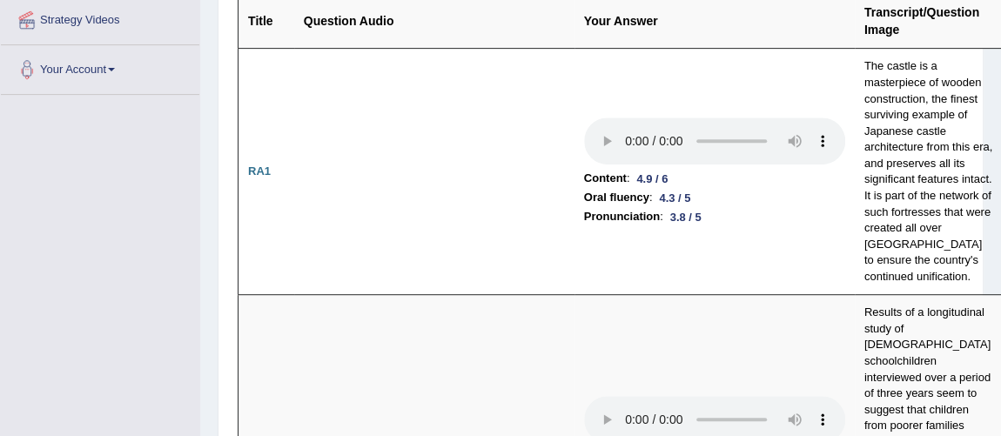
scroll to position [88, 0]
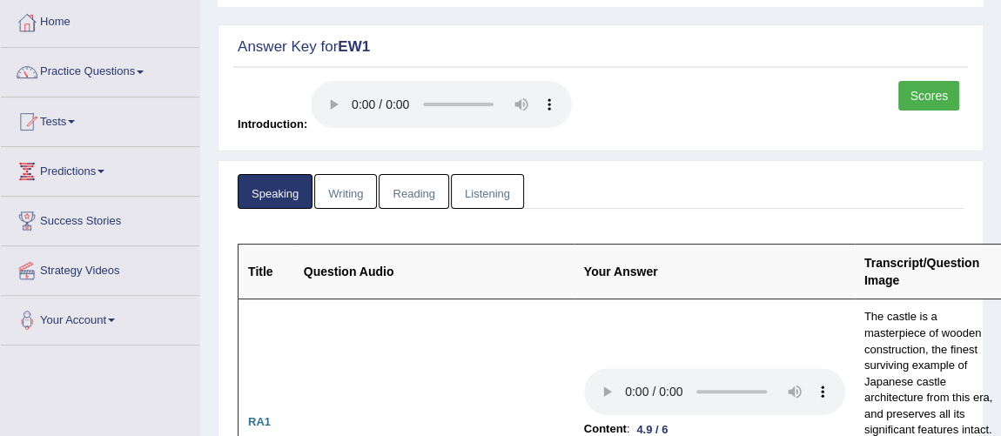
click at [343, 197] on link "Writing" at bounding box center [345, 192] width 63 height 36
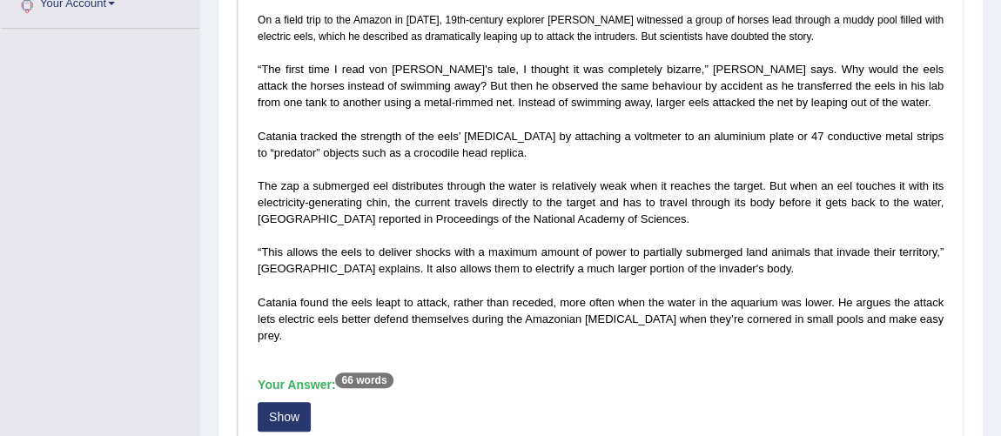
scroll to position [436, 0]
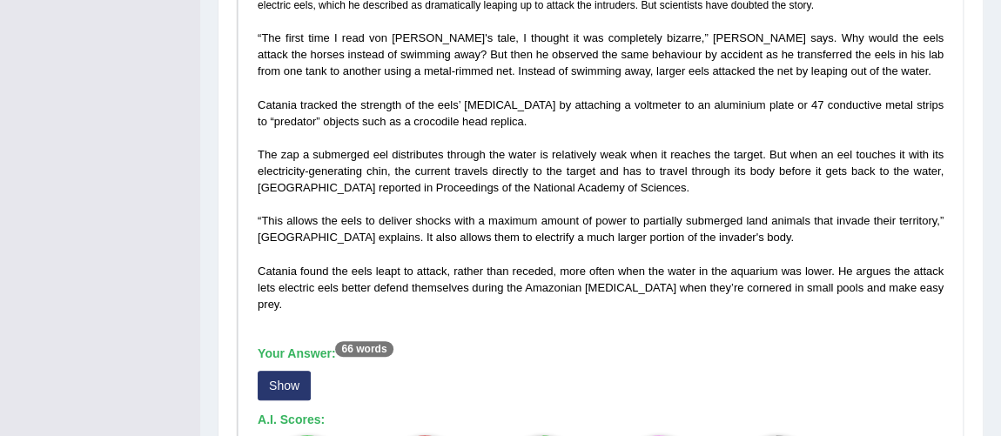
click at [280, 375] on button "Show" at bounding box center [284, 386] width 53 height 30
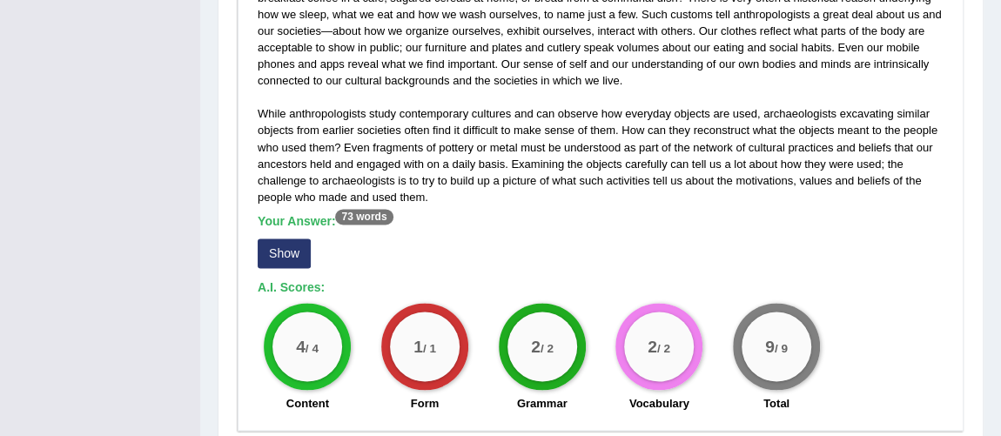
scroll to position [1151, 0]
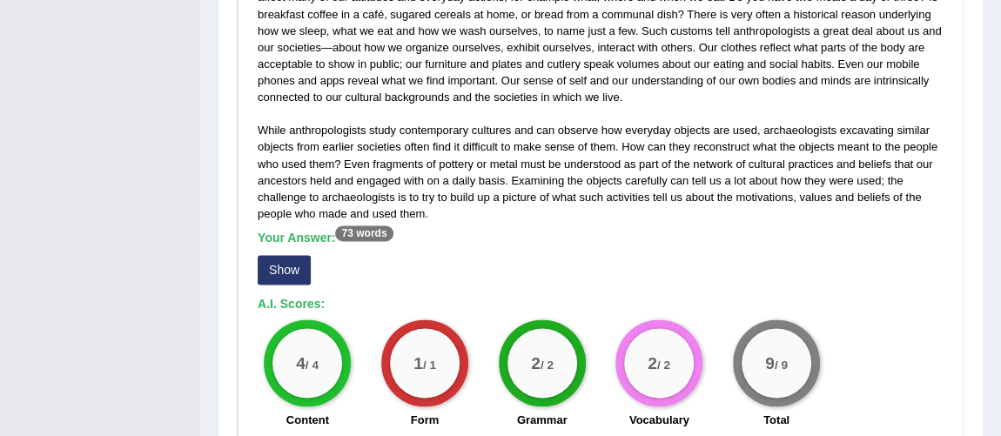
click at [269, 257] on button "Show" at bounding box center [284, 270] width 53 height 30
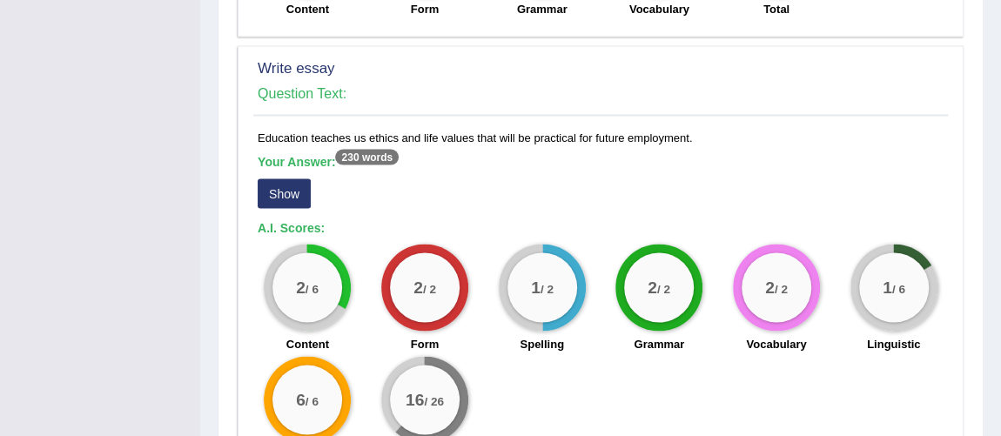
scroll to position [1626, 0]
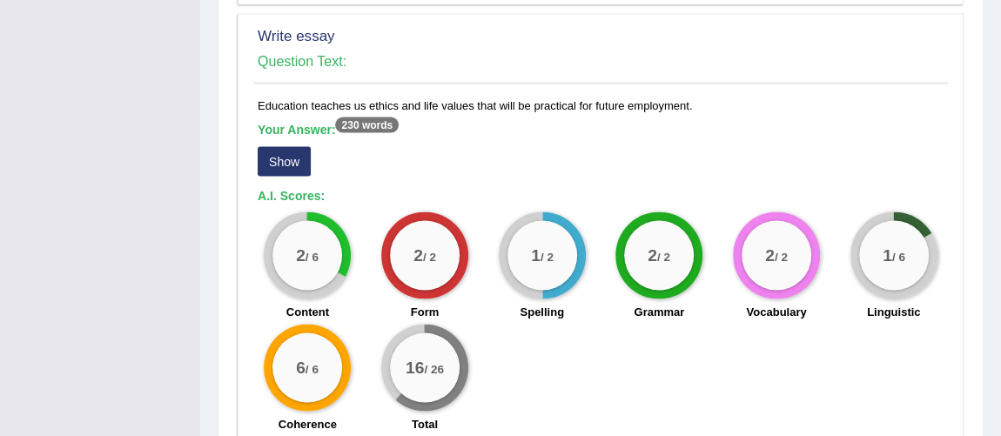
click at [284, 146] on button "Show" at bounding box center [284, 161] width 53 height 30
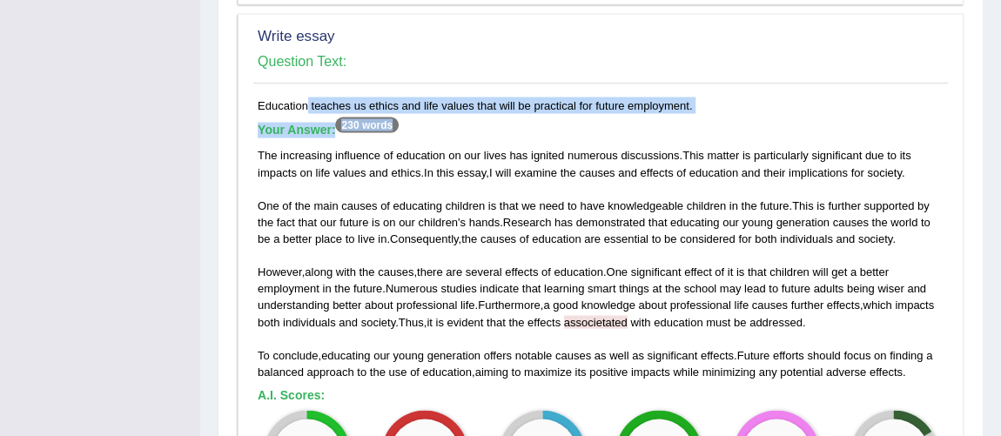
drag, startPoint x: 251, startPoint y: 93, endPoint x: 688, endPoint y: 95, distance: 436.8
click at [688, 97] on div "Education teaches us ethics and life values that will be practical for future e…" at bounding box center [600, 368] width 694 height 543
click at [712, 97] on div "Education teaches us ethics and life values that will be practical for future e…" at bounding box center [600, 368] width 694 height 543
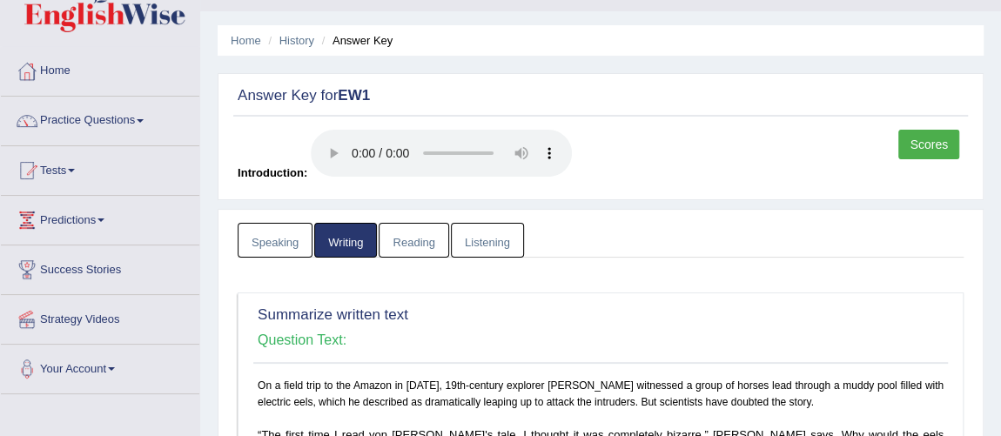
scroll to position [8, 0]
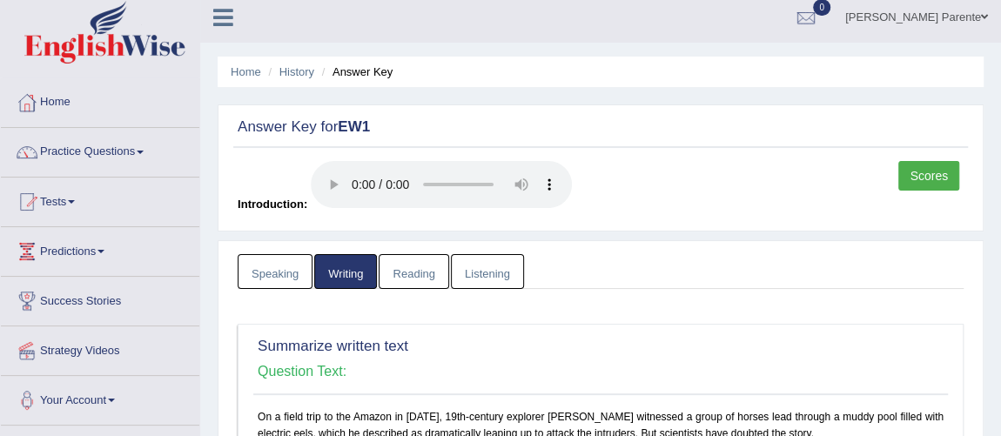
click at [481, 279] on link "Listening" at bounding box center [487, 272] width 73 height 36
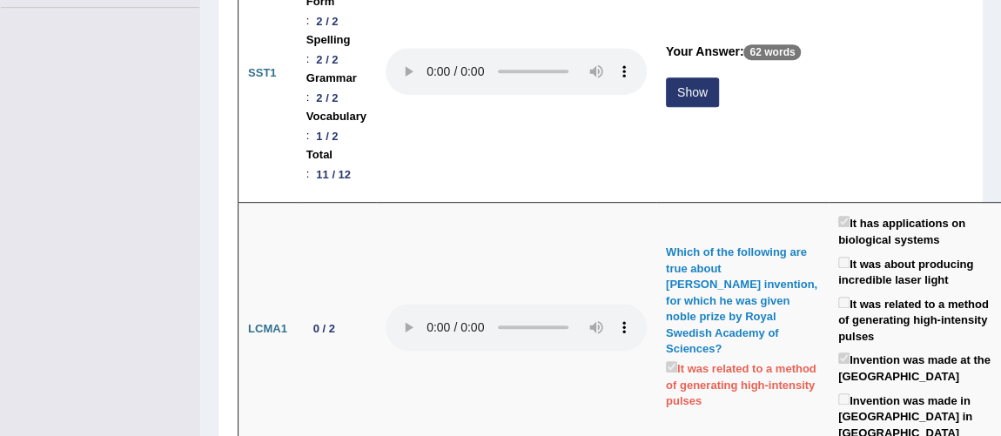
scroll to position [44, 0]
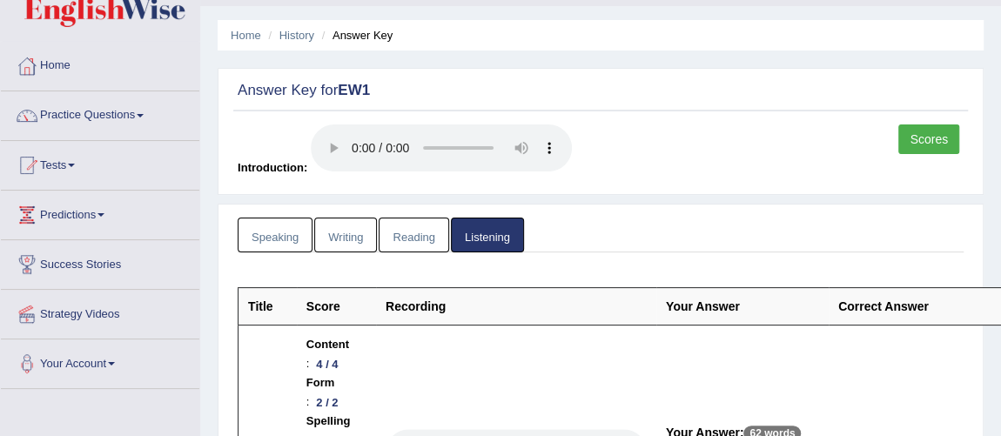
click at [403, 231] on link "Reading" at bounding box center [413, 236] width 70 height 36
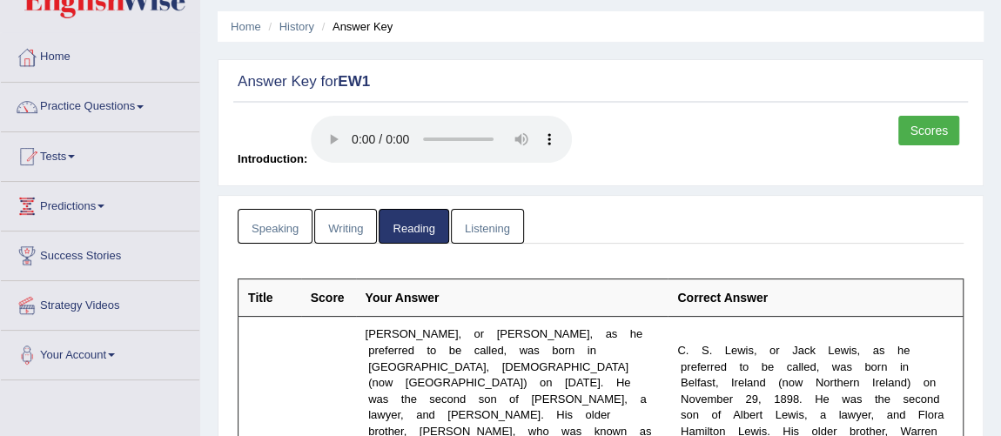
scroll to position [0, 0]
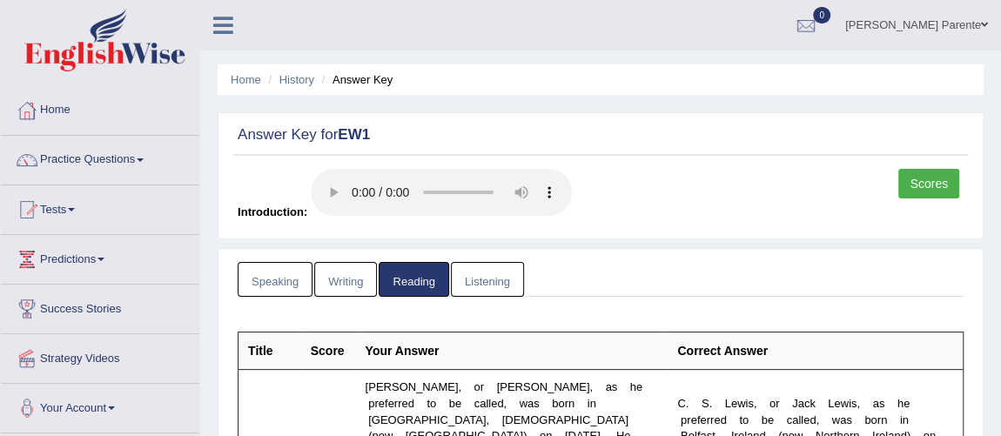
click at [285, 286] on link "Speaking" at bounding box center [275, 280] width 75 height 36
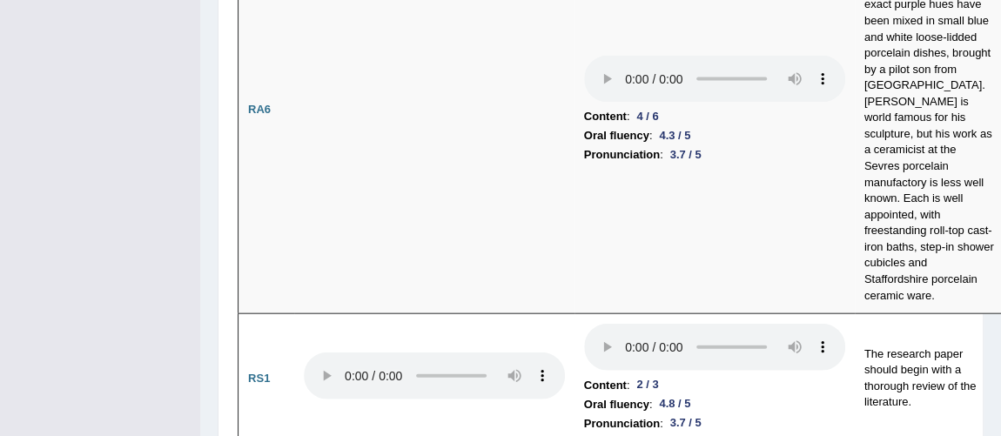
scroll to position [3171, 0]
